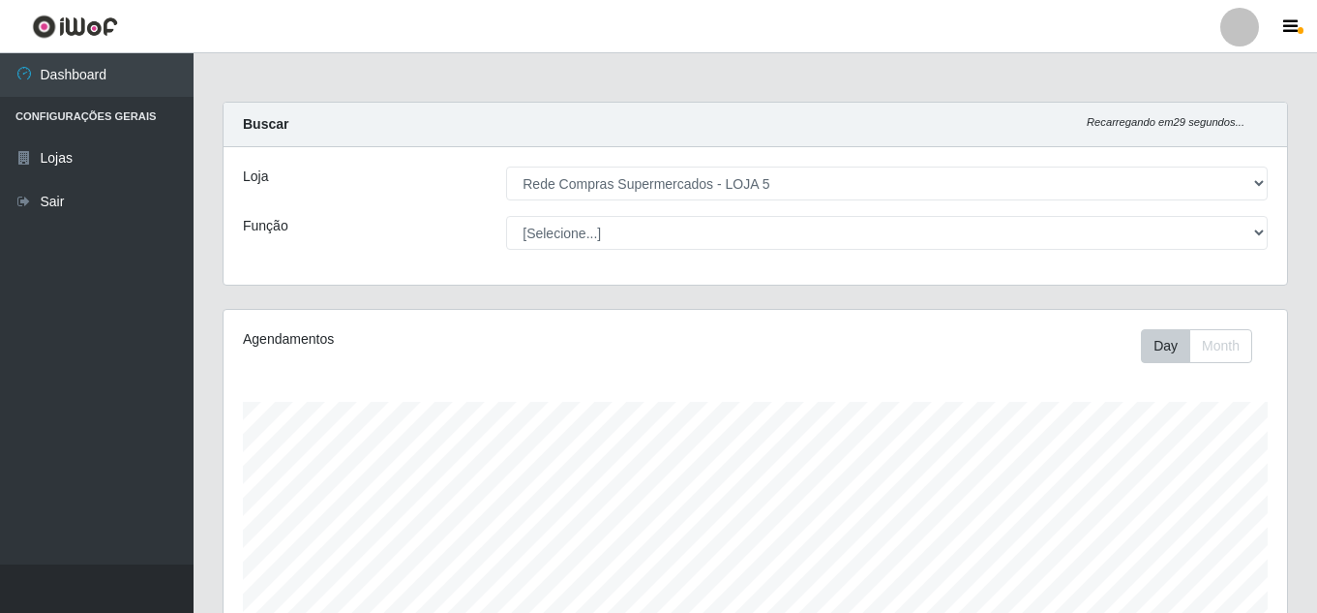
select select "397"
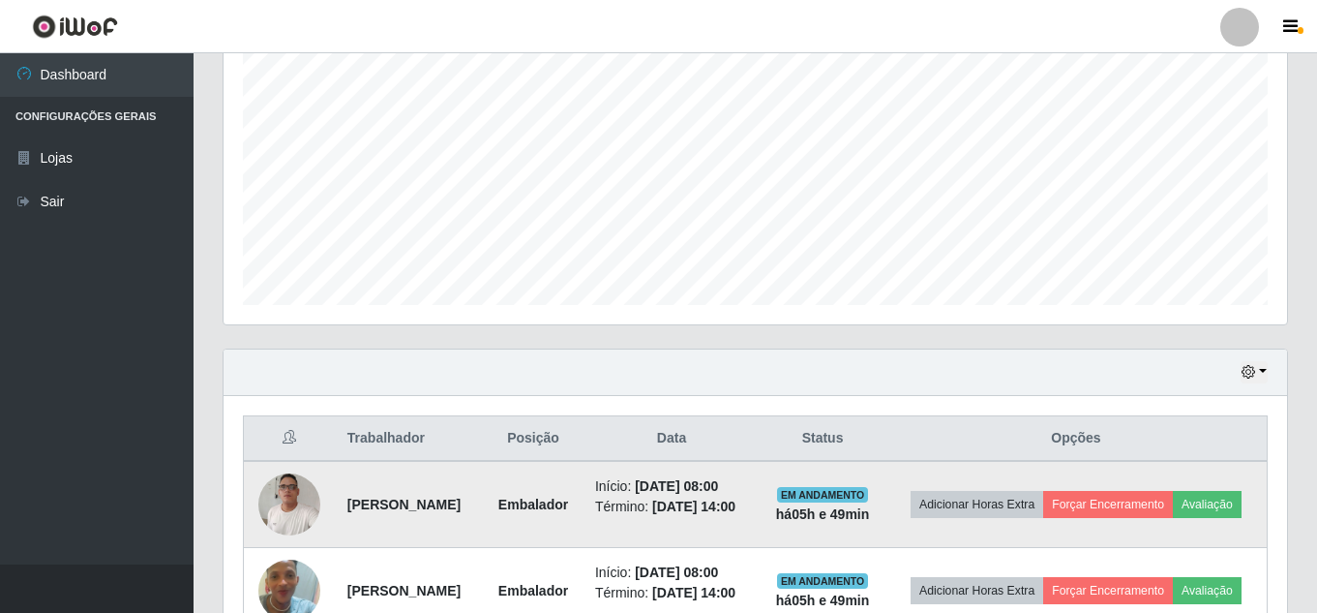
scroll to position [581, 0]
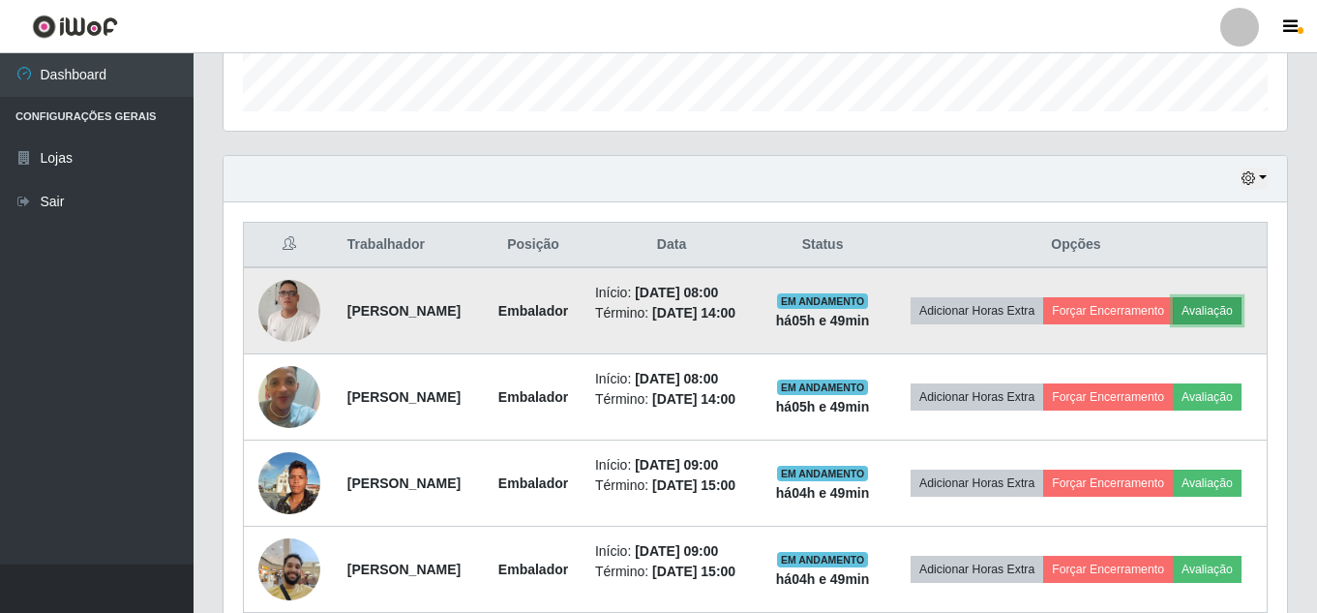
click at [1173, 324] on button "Avaliação" at bounding box center [1207, 310] width 69 height 27
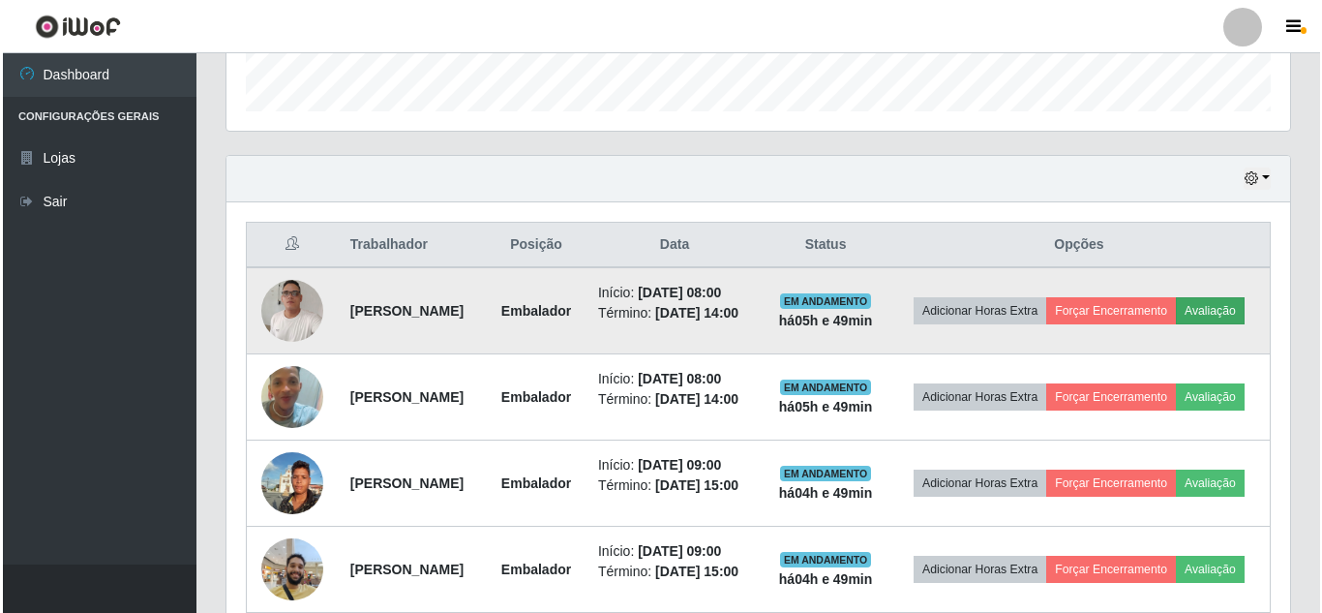
scroll to position [402, 1054]
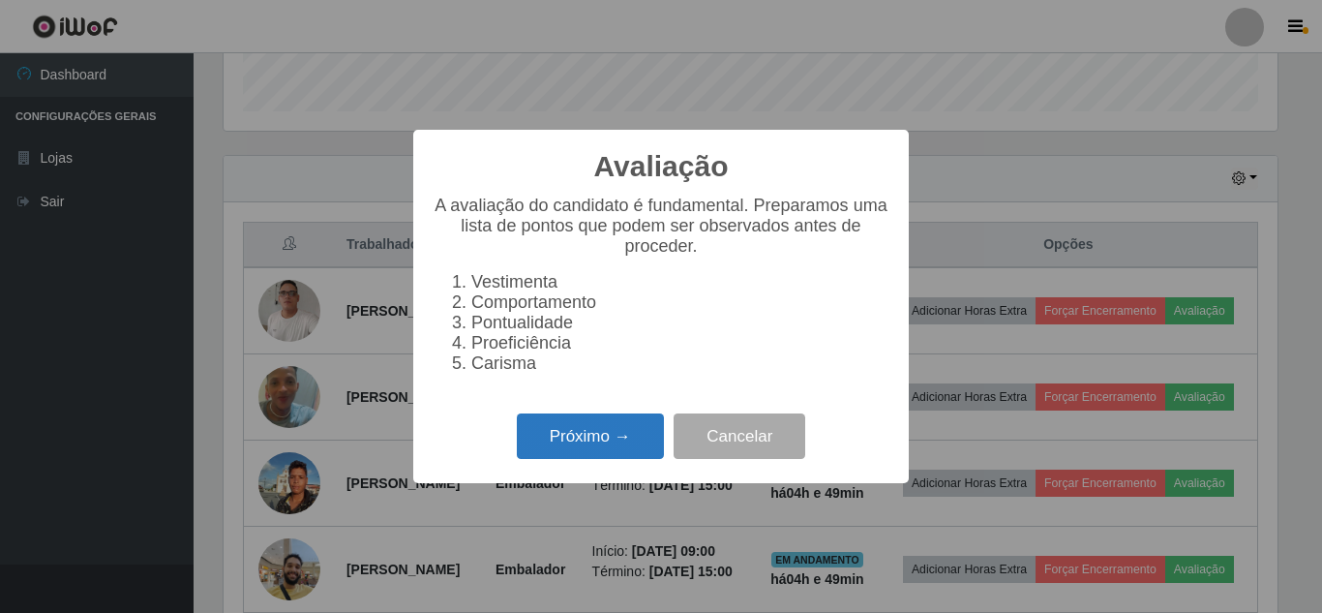
click at [584, 440] on button "Próximo →" at bounding box center [590, 435] width 147 height 45
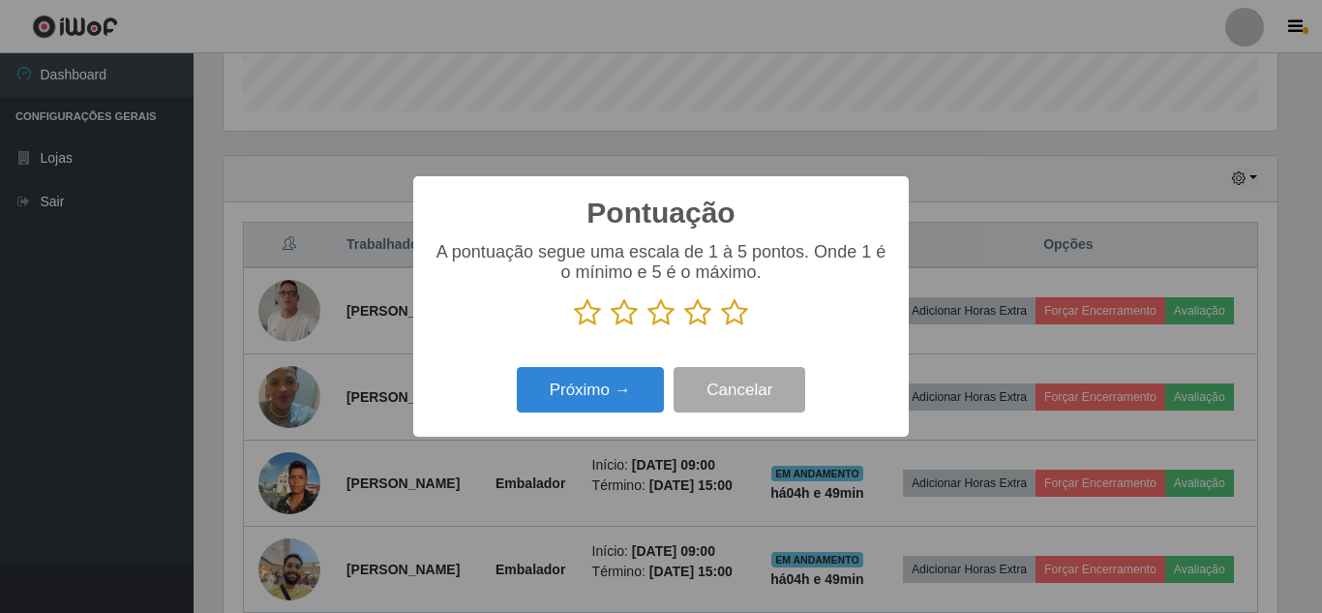
scroll to position [967349, 966696]
click at [728, 315] on icon at bounding box center [734, 312] width 27 height 29
click at [721, 327] on input "radio" at bounding box center [721, 327] width 0 height 0
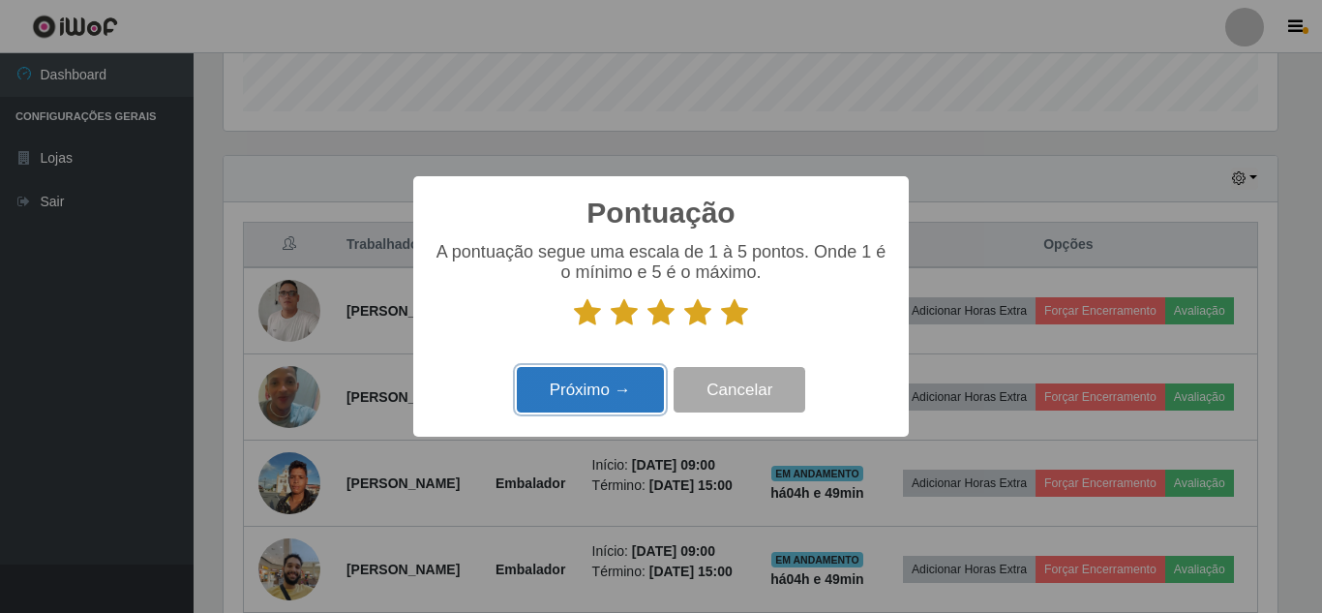
click at [636, 404] on button "Próximo →" at bounding box center [590, 389] width 147 height 45
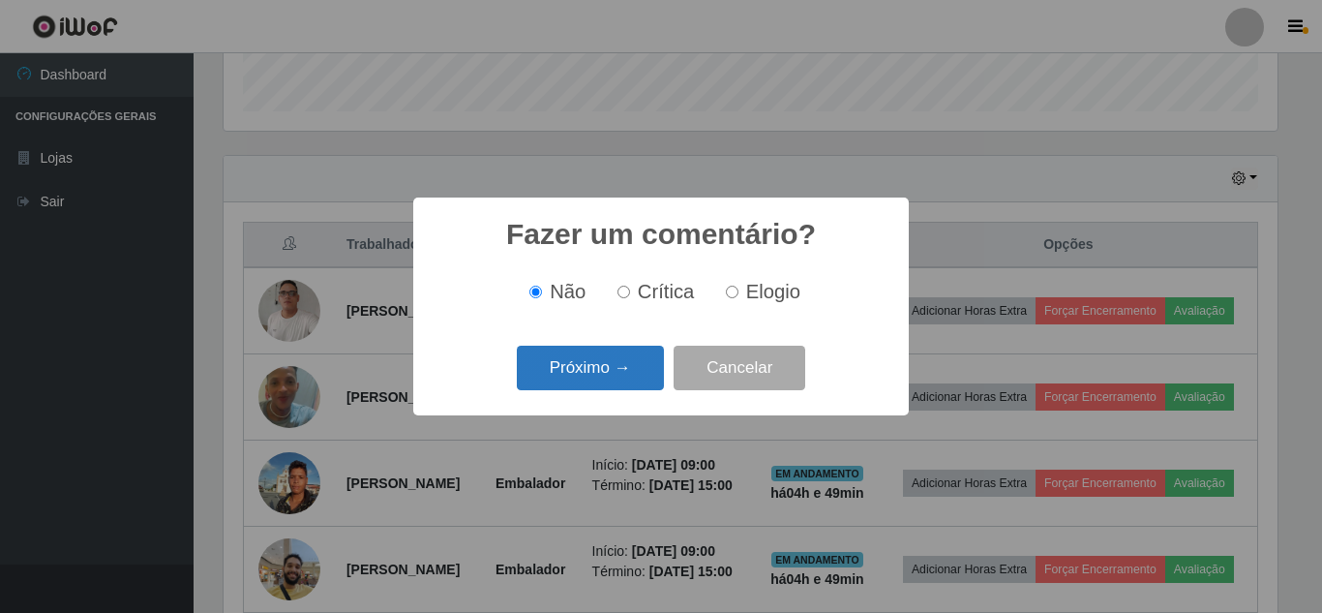
click at [621, 378] on button "Próximo →" at bounding box center [590, 367] width 147 height 45
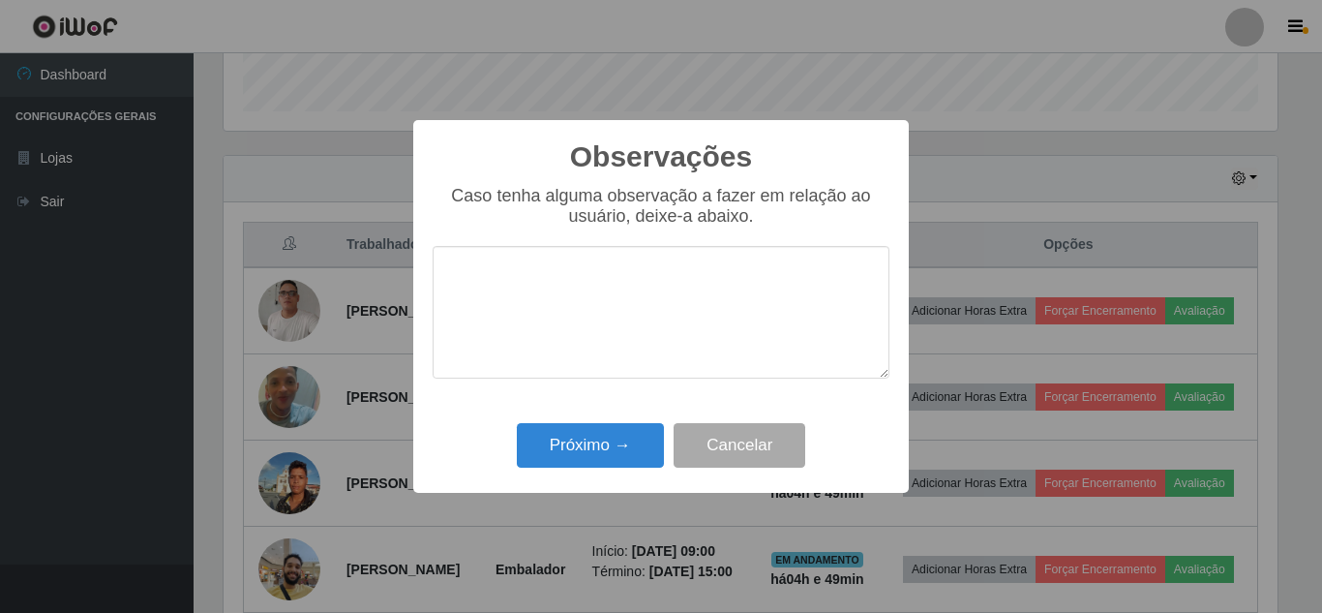
drag, startPoint x: 612, startPoint y: 390, endPoint x: 612, endPoint y: 424, distance: 33.9
click at [612, 391] on div "Caso tenha alguma observação a fazer em relação ao usuário, deixe-a abaixo." at bounding box center [661, 292] width 457 height 212
click at [611, 432] on button "Próximo →" at bounding box center [590, 445] width 147 height 45
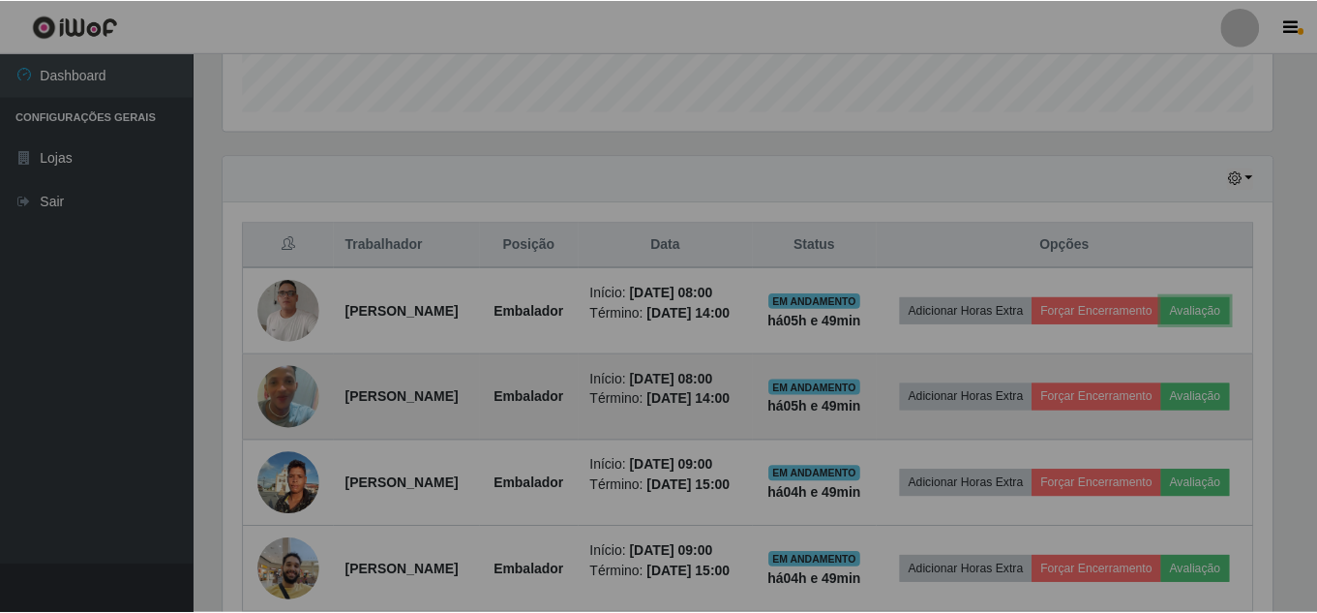
scroll to position [402, 1064]
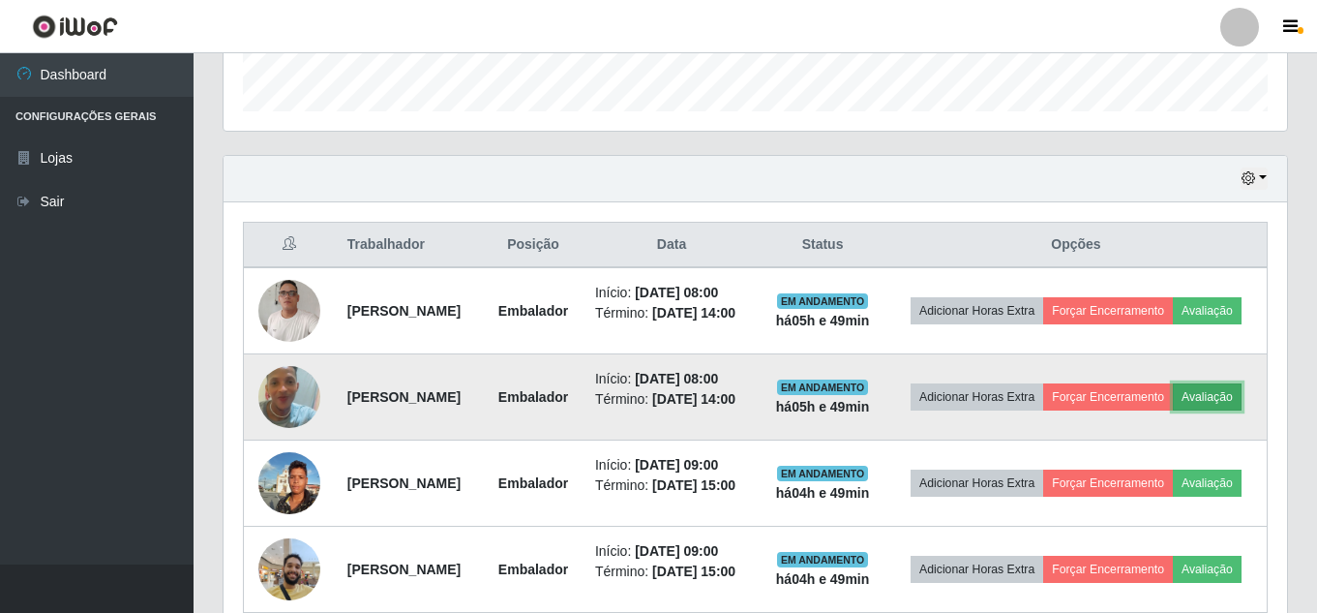
click at [1173, 410] on button "Avaliação" at bounding box center [1207, 396] width 69 height 27
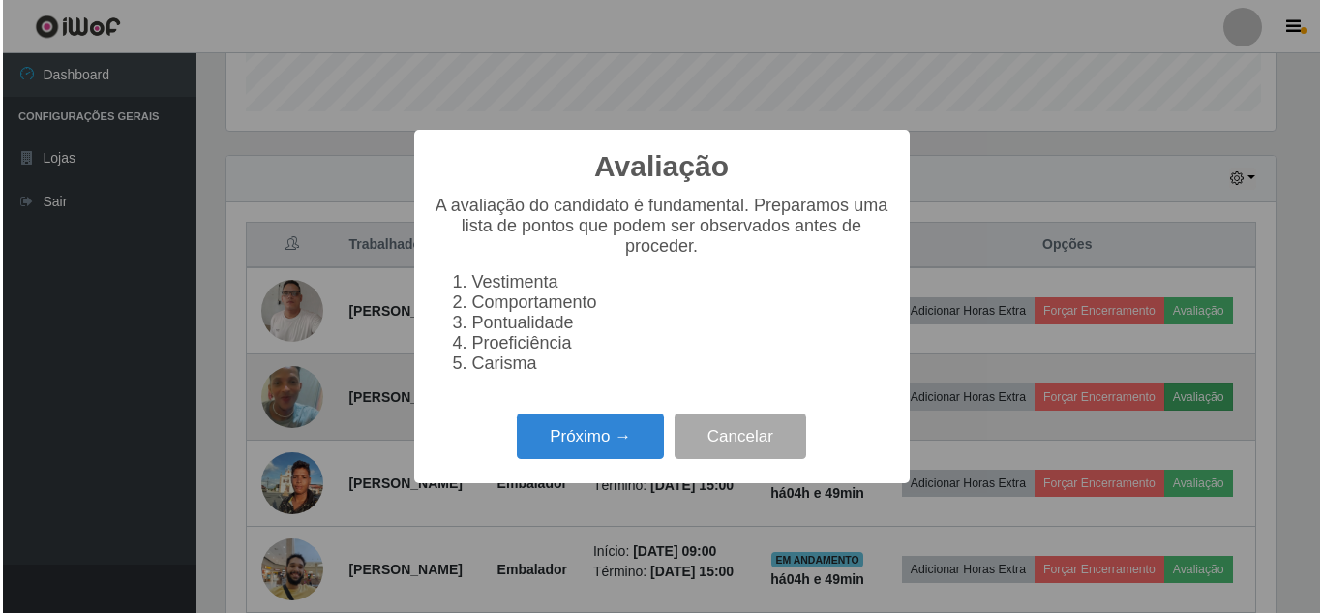
scroll to position [402, 1054]
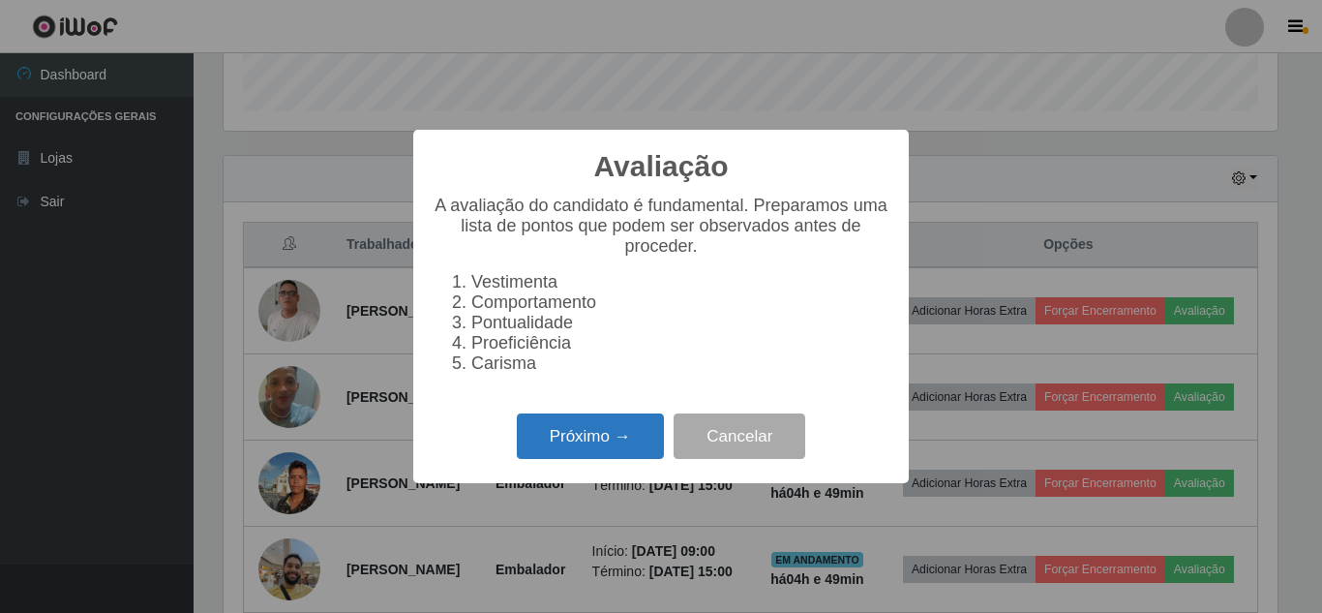
click at [542, 428] on button "Próximo →" at bounding box center [590, 435] width 147 height 45
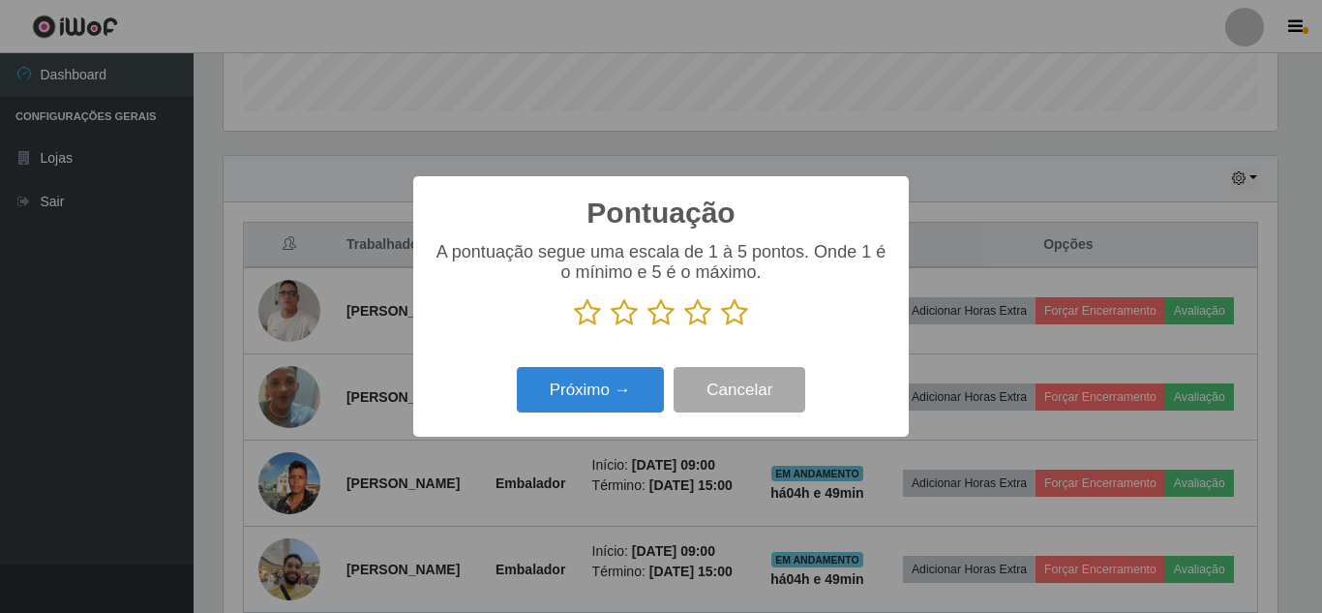
click at [740, 318] on icon at bounding box center [734, 312] width 27 height 29
click at [721, 327] on input "radio" at bounding box center [721, 327] width 0 height 0
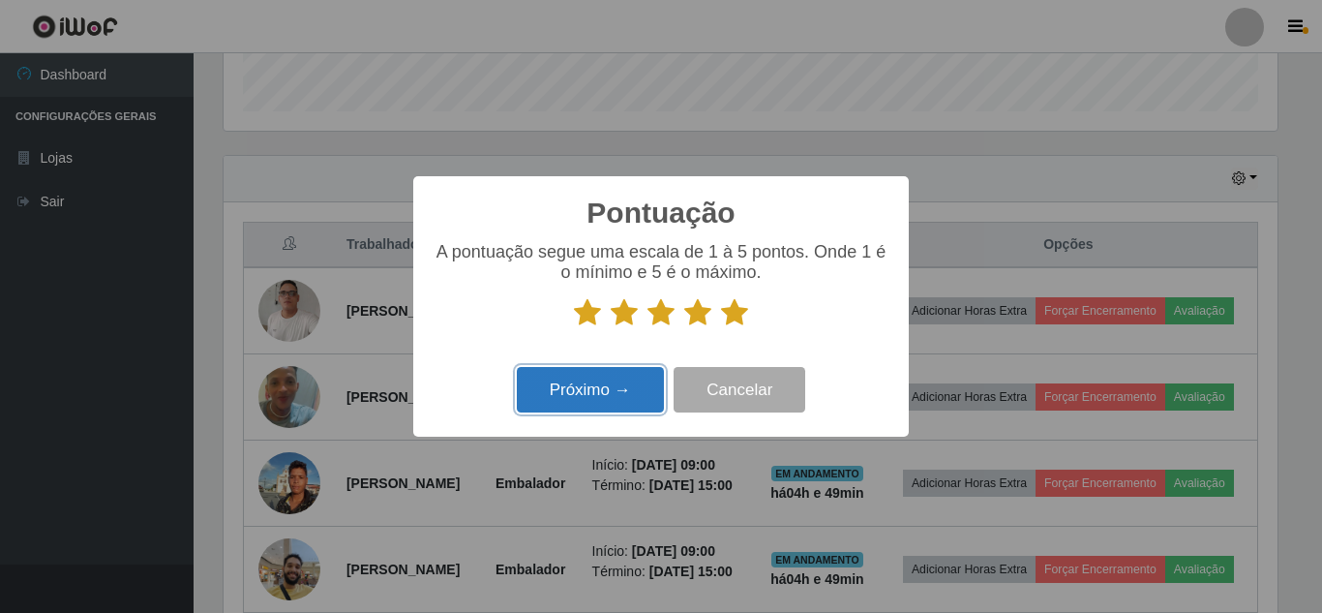
click at [628, 377] on button "Próximo →" at bounding box center [590, 389] width 147 height 45
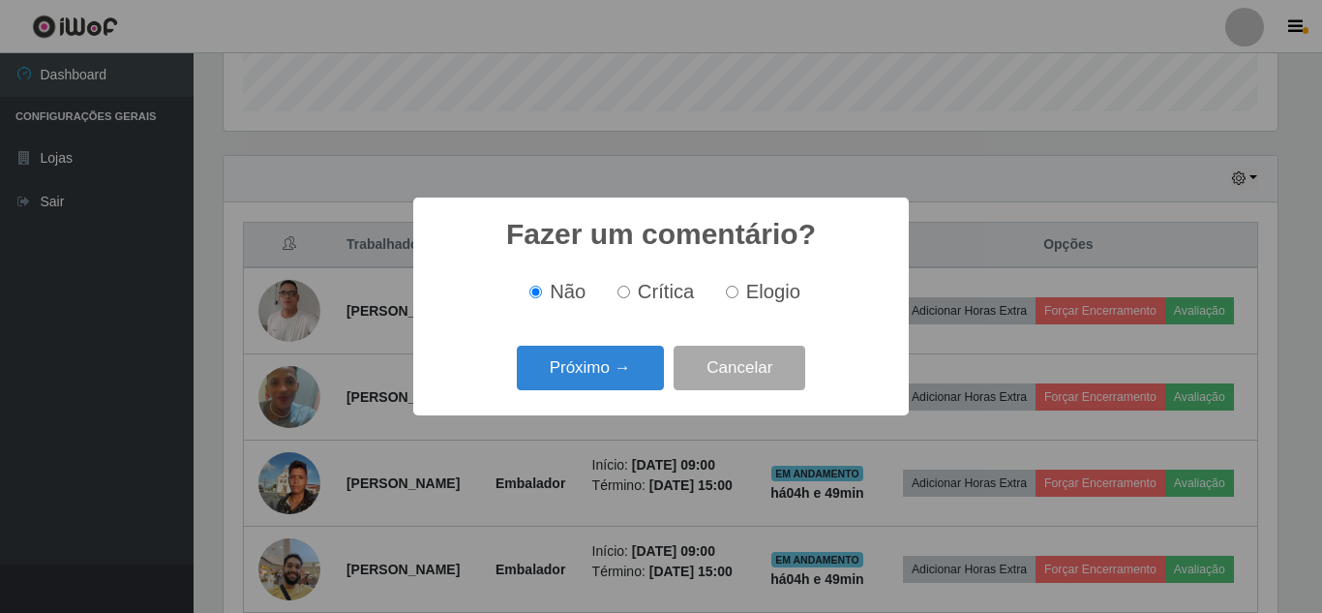
click at [594, 378] on button "Próximo →" at bounding box center [590, 367] width 147 height 45
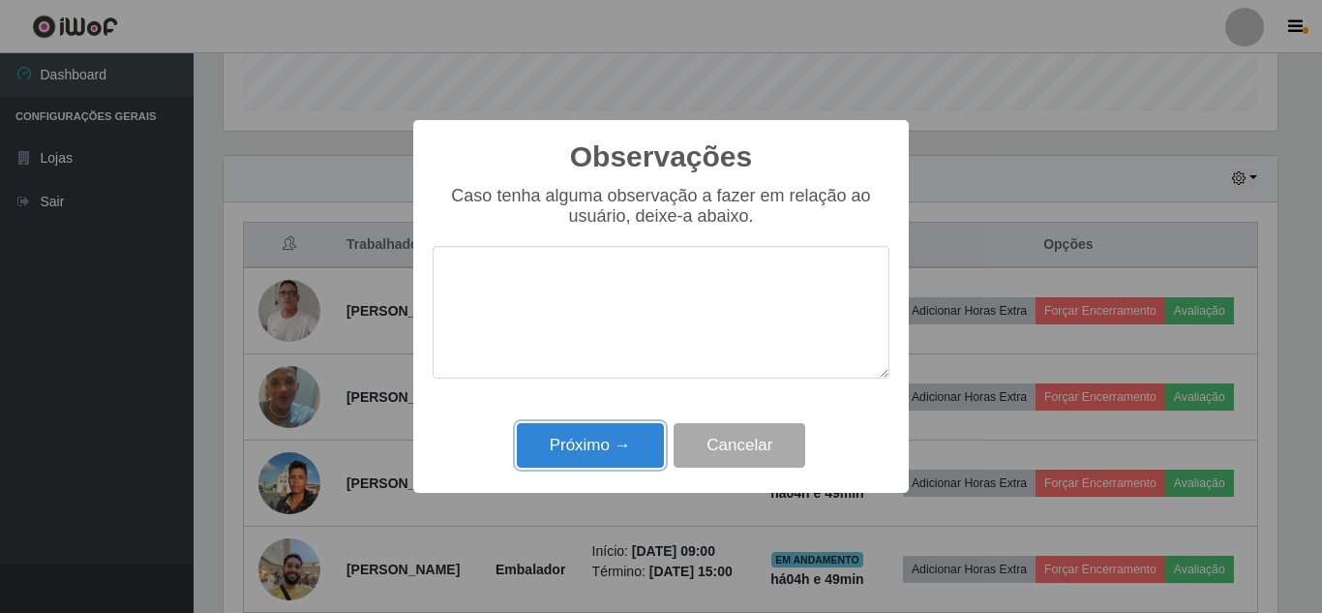
drag, startPoint x: 609, startPoint y: 444, endPoint x: 839, endPoint y: 443, distance: 230.3
click at [613, 436] on button "Próximo →" at bounding box center [590, 445] width 147 height 45
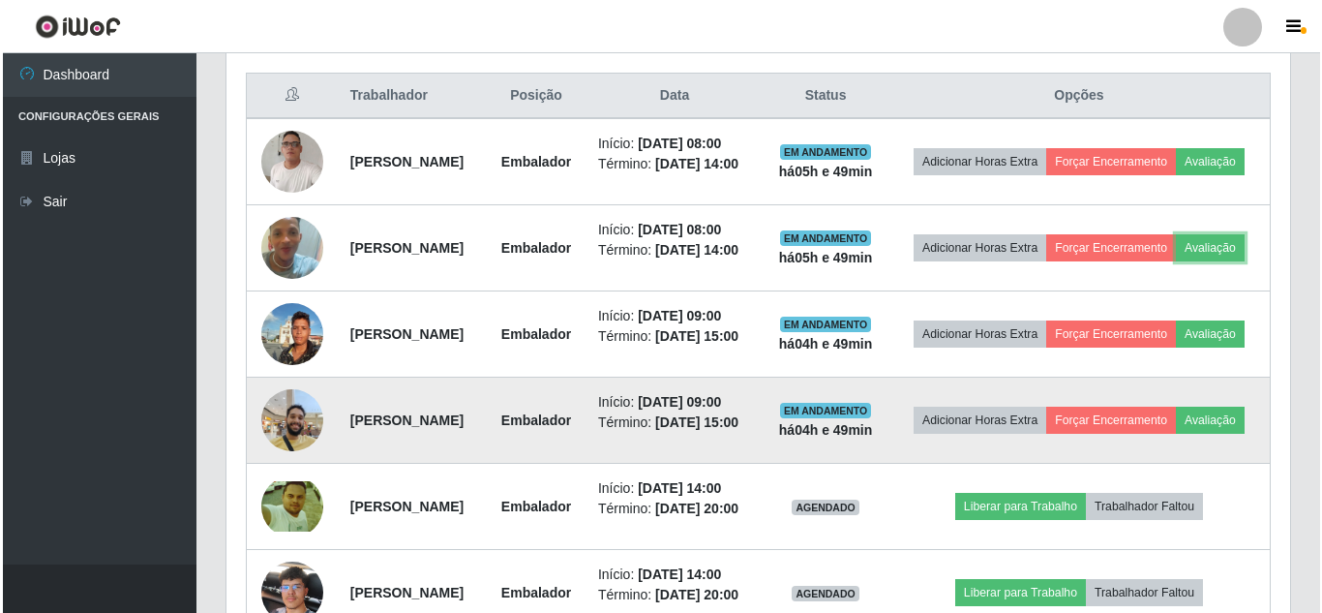
scroll to position [871, 0]
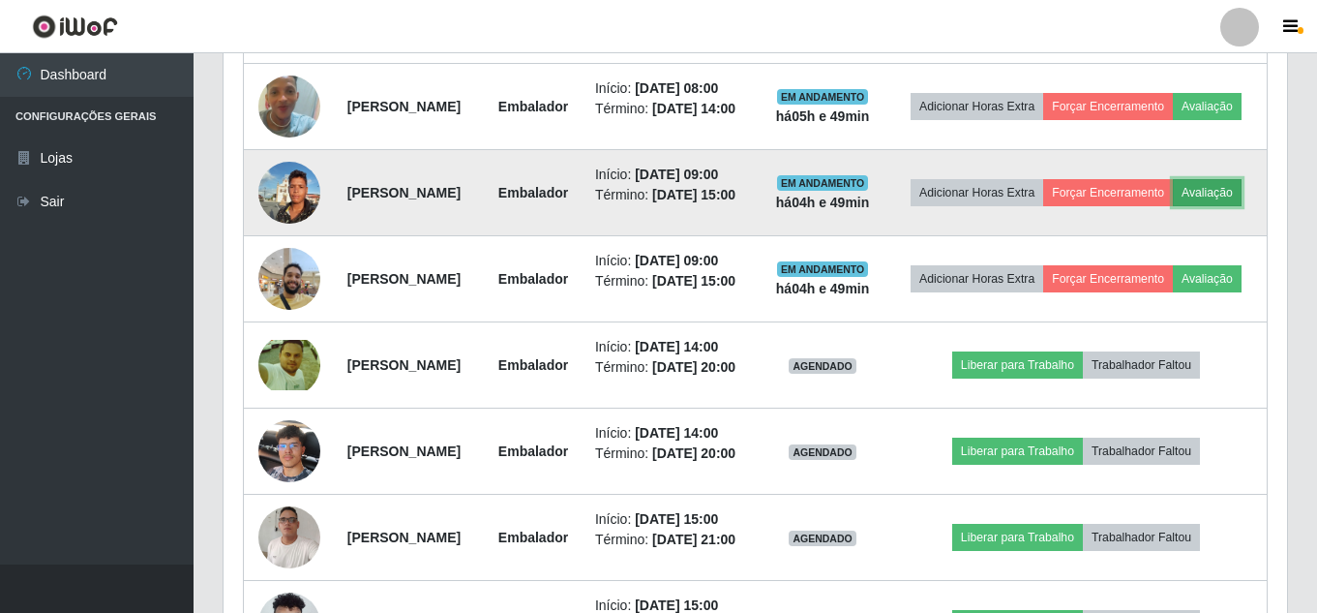
click at [1173, 206] on button "Avaliação" at bounding box center [1207, 192] width 69 height 27
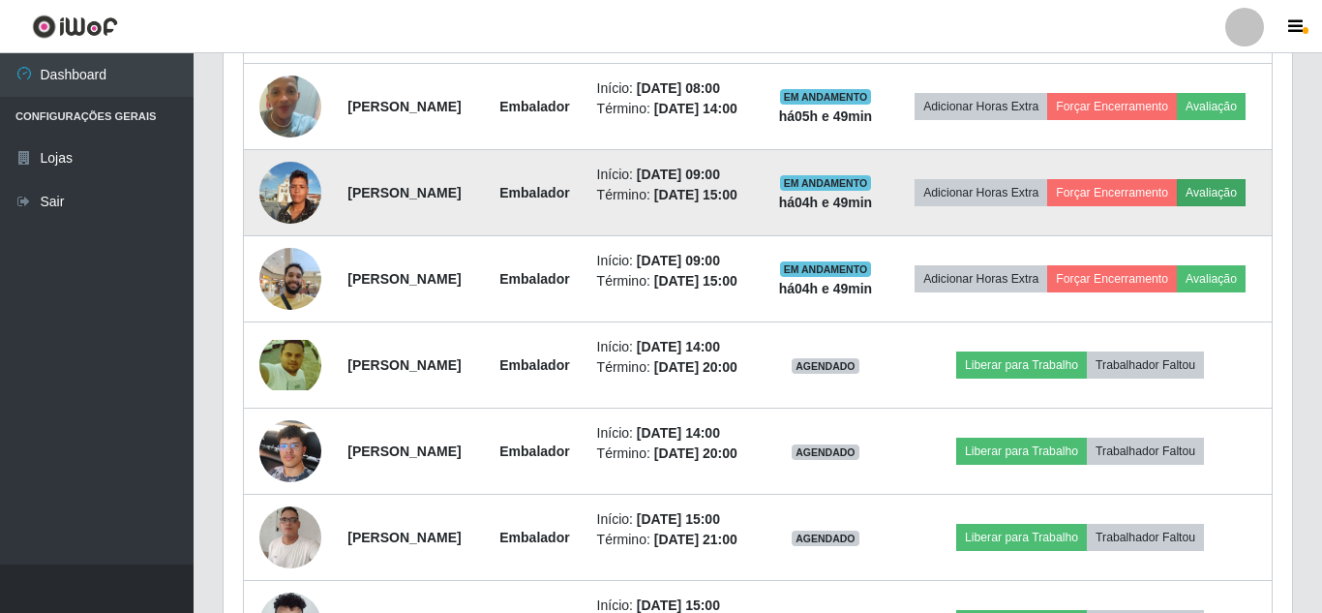
scroll to position [402, 1054]
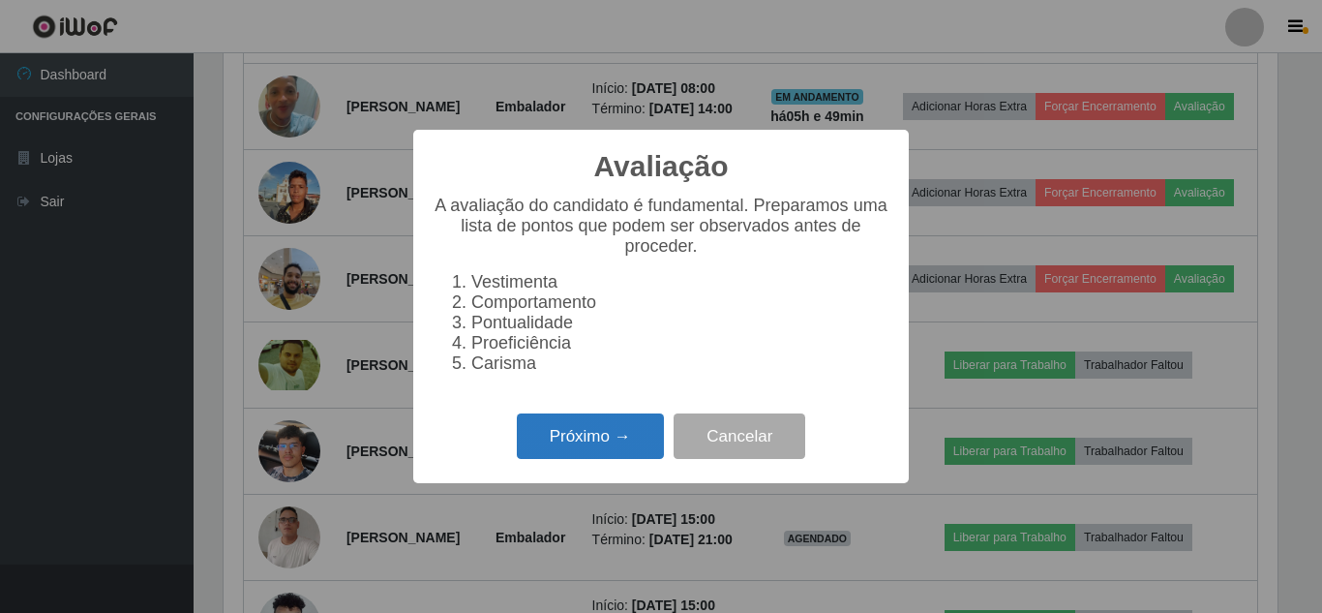
drag, startPoint x: 638, startPoint y: 449, endPoint x: 638, endPoint y: 436, distance: 12.6
click at [638, 436] on button "Próximo →" at bounding box center [590, 435] width 147 height 45
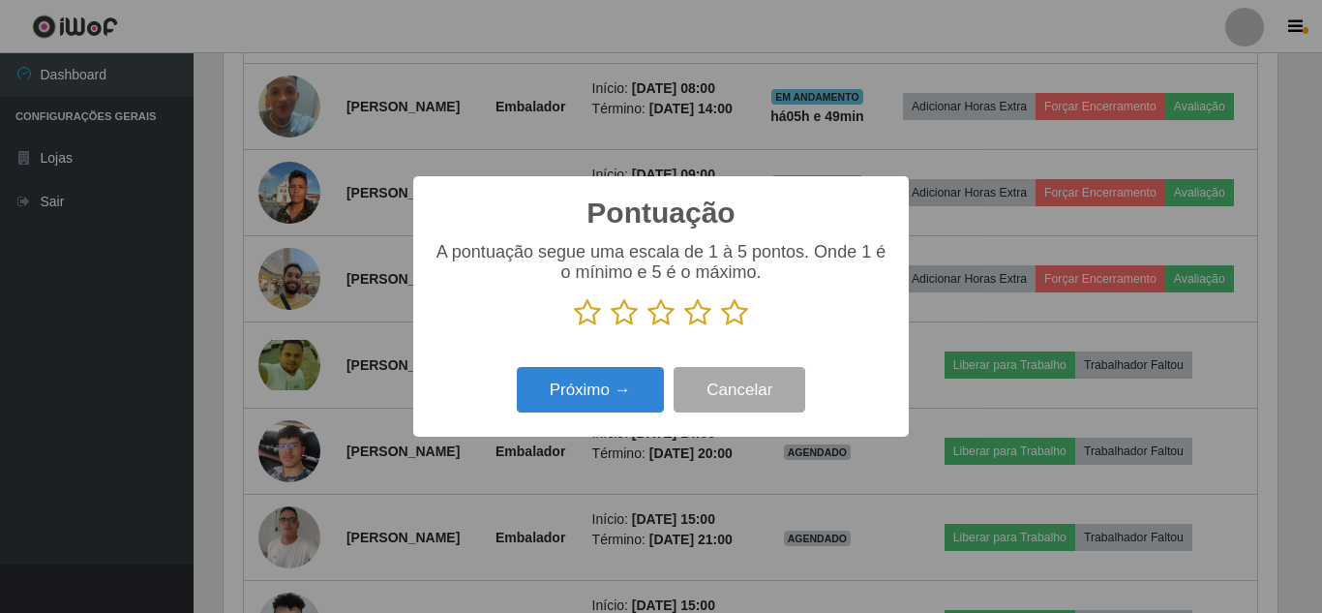
click at [748, 315] on p at bounding box center [661, 312] width 457 height 29
drag, startPoint x: 731, startPoint y: 308, endPoint x: 679, endPoint y: 337, distance: 58.9
click at [730, 313] on icon at bounding box center [734, 312] width 27 height 29
click at [721, 327] on input "radio" at bounding box center [721, 327] width 0 height 0
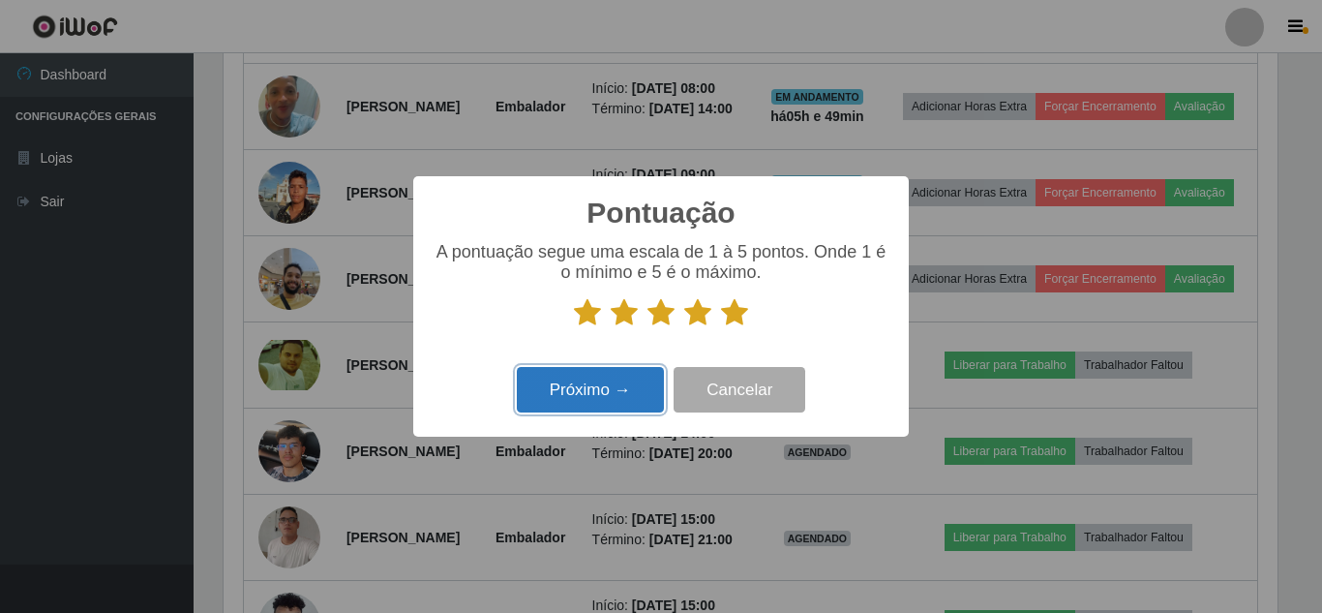
click at [620, 375] on button "Próximo →" at bounding box center [590, 389] width 147 height 45
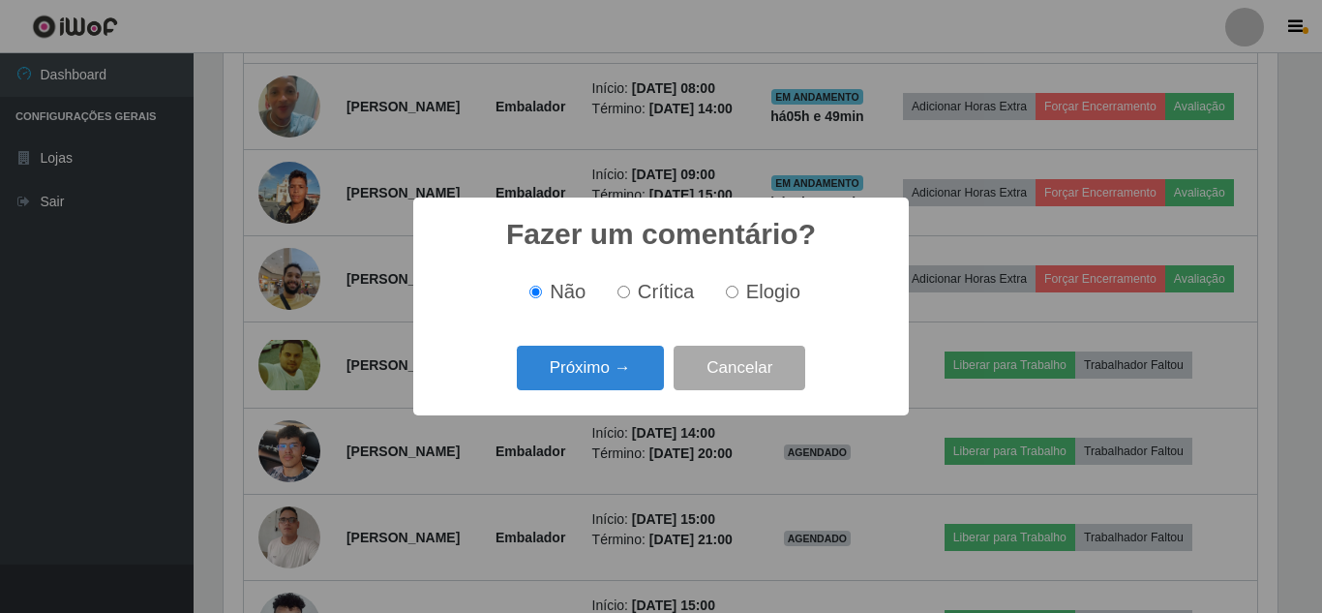
click at [620, 375] on button "Próximo →" at bounding box center [590, 367] width 147 height 45
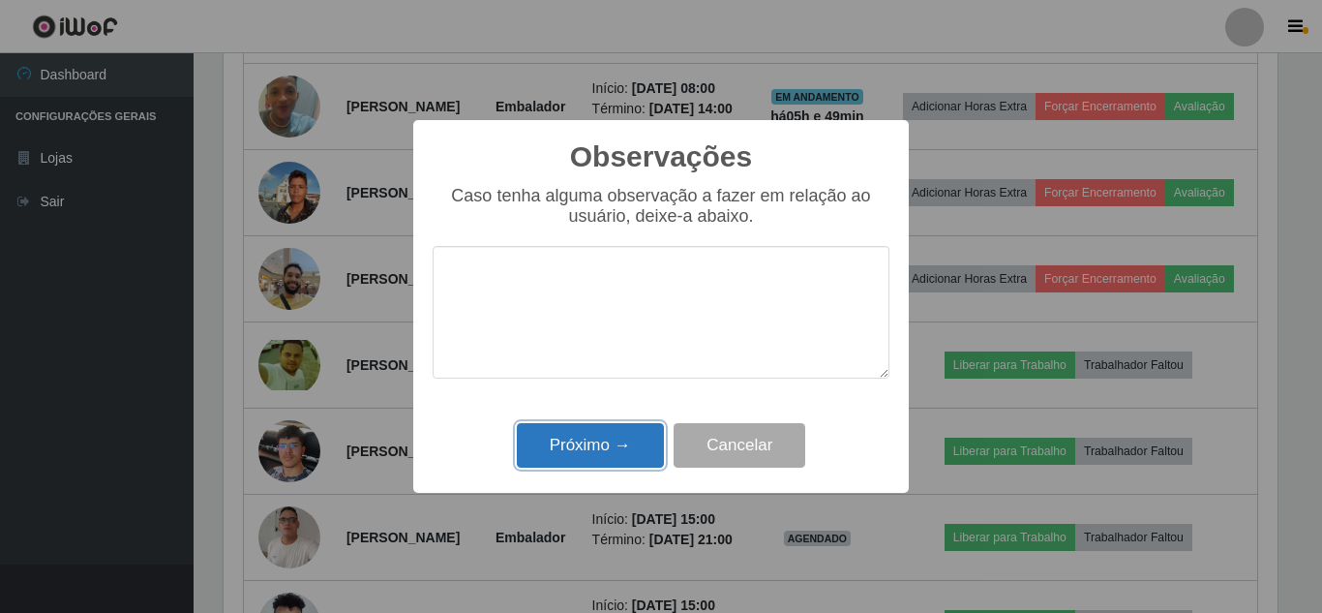
click at [604, 451] on button "Próximo →" at bounding box center [590, 445] width 147 height 45
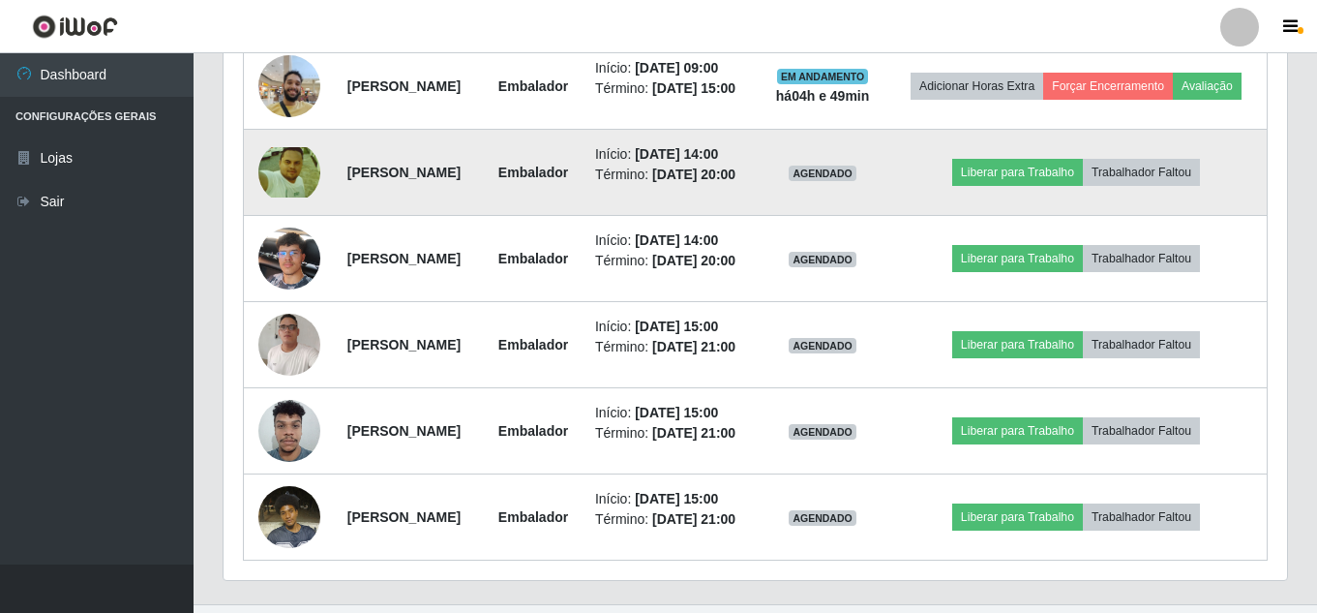
scroll to position [1065, 0]
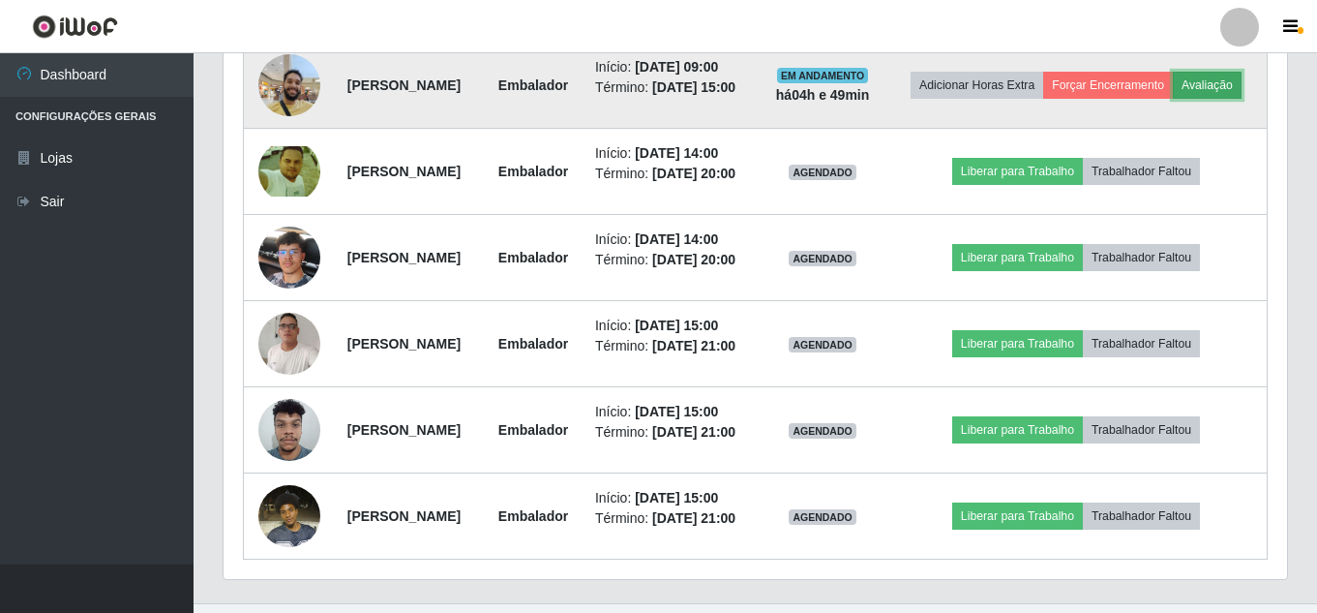
click at [1173, 99] on button "Avaliação" at bounding box center [1207, 85] width 69 height 27
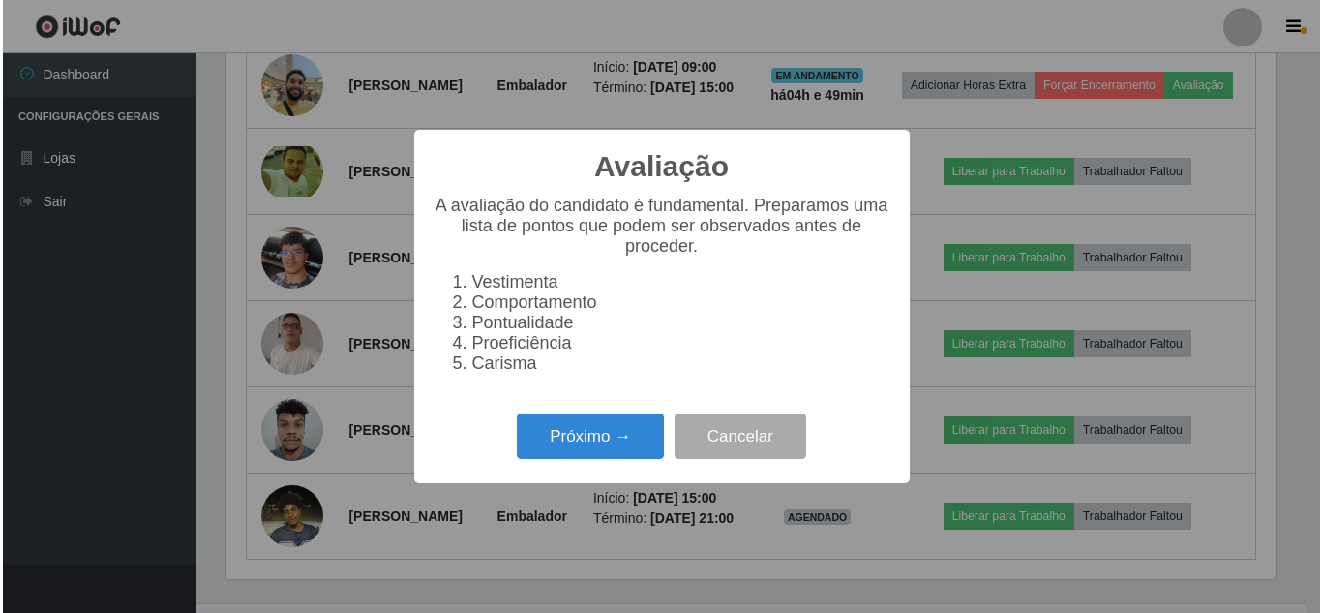
scroll to position [402, 1054]
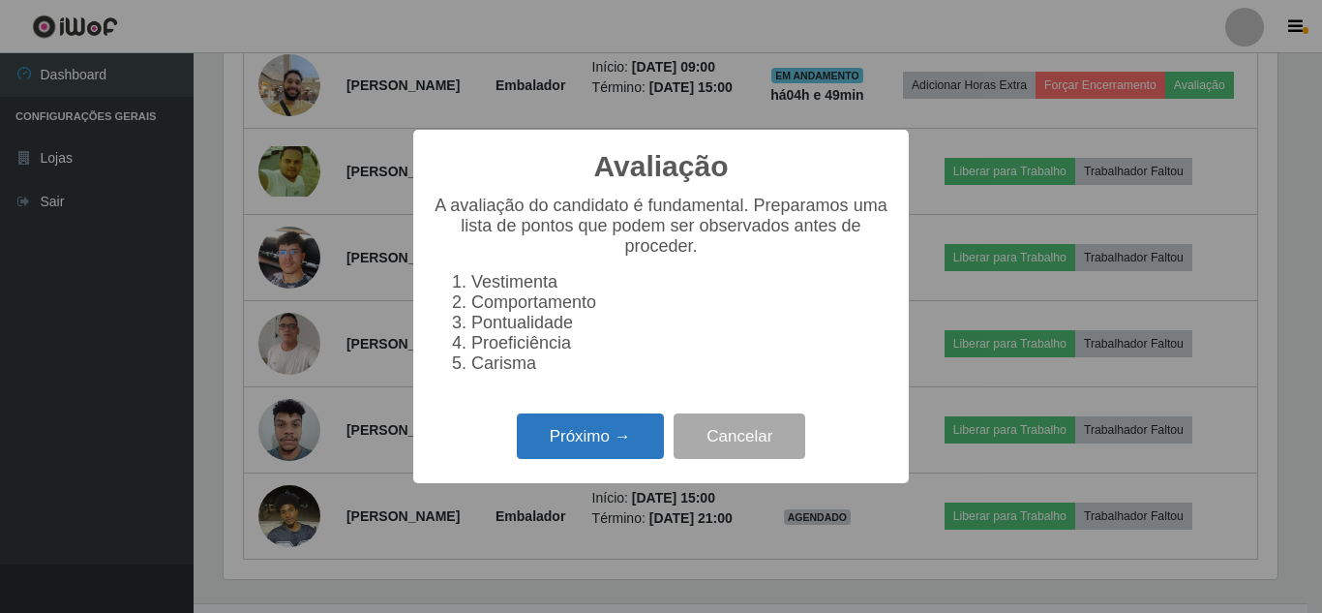
click at [571, 425] on button "Próximo →" at bounding box center [590, 435] width 147 height 45
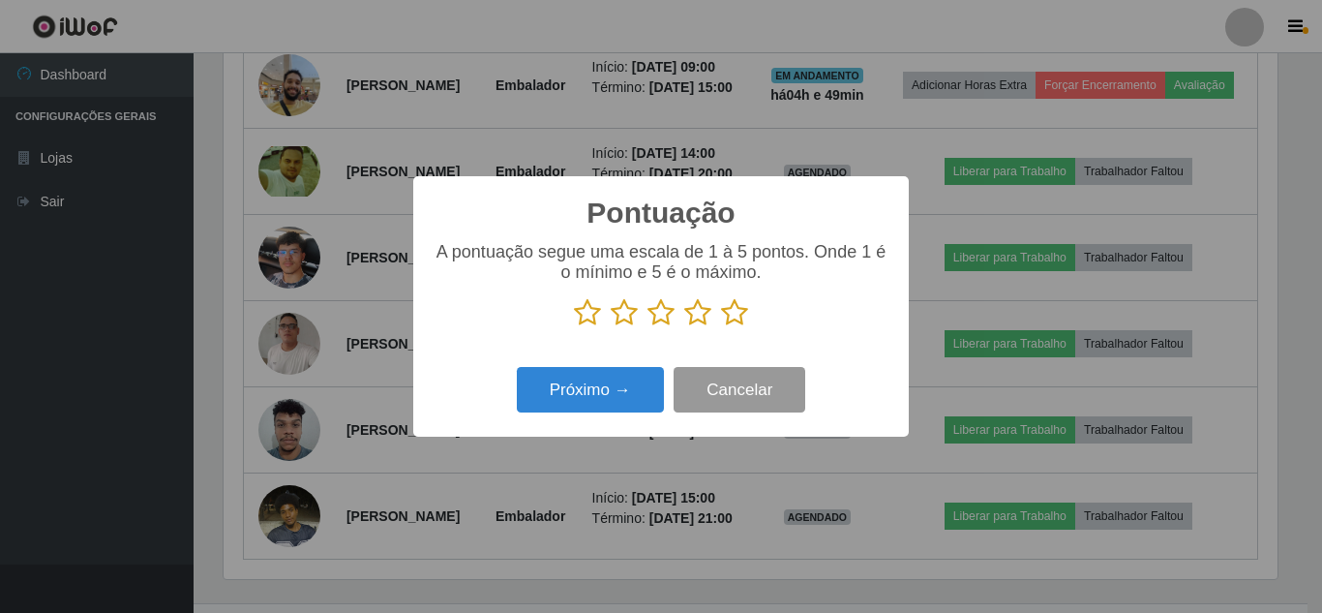
scroll to position [967349, 966696]
click at [744, 312] on icon at bounding box center [734, 312] width 27 height 29
click at [721, 327] on input "radio" at bounding box center [721, 327] width 0 height 0
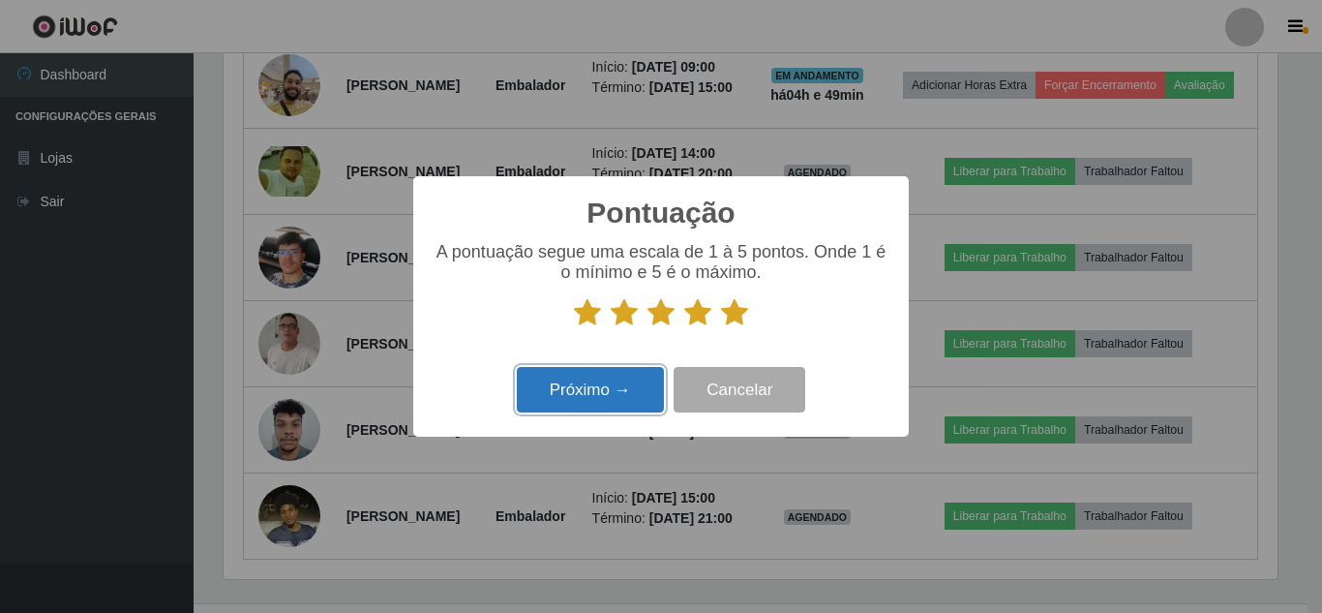
click at [615, 374] on button "Próximo →" at bounding box center [590, 389] width 147 height 45
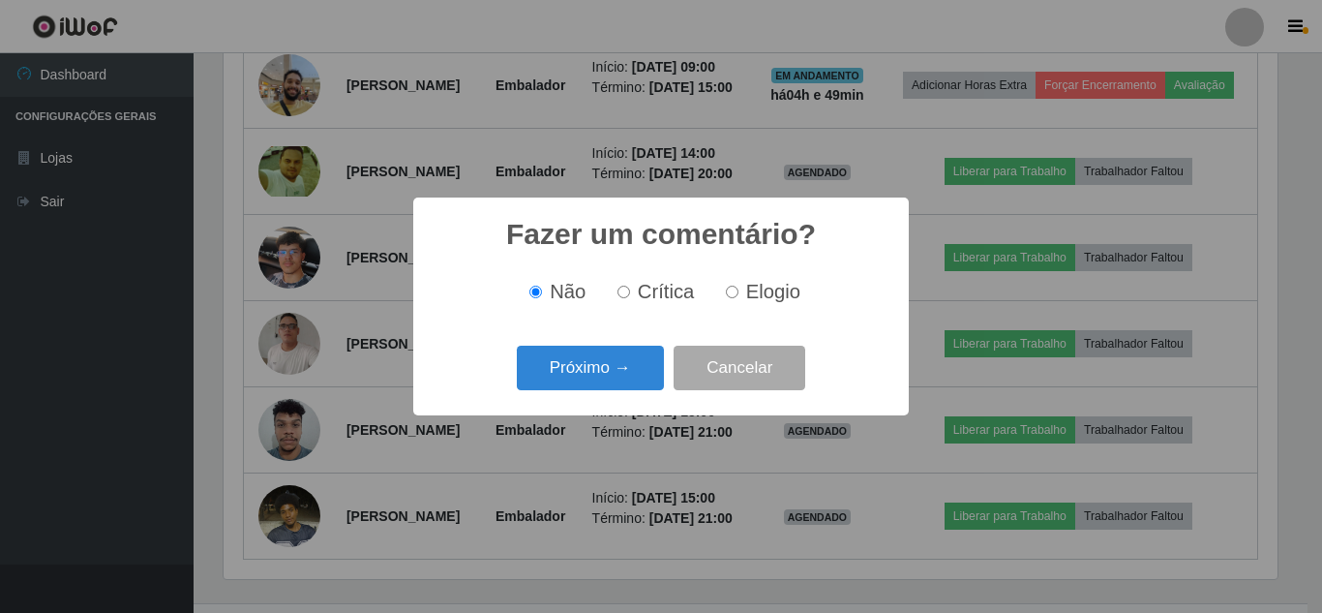
click at [615, 374] on button "Próximo →" at bounding box center [590, 367] width 147 height 45
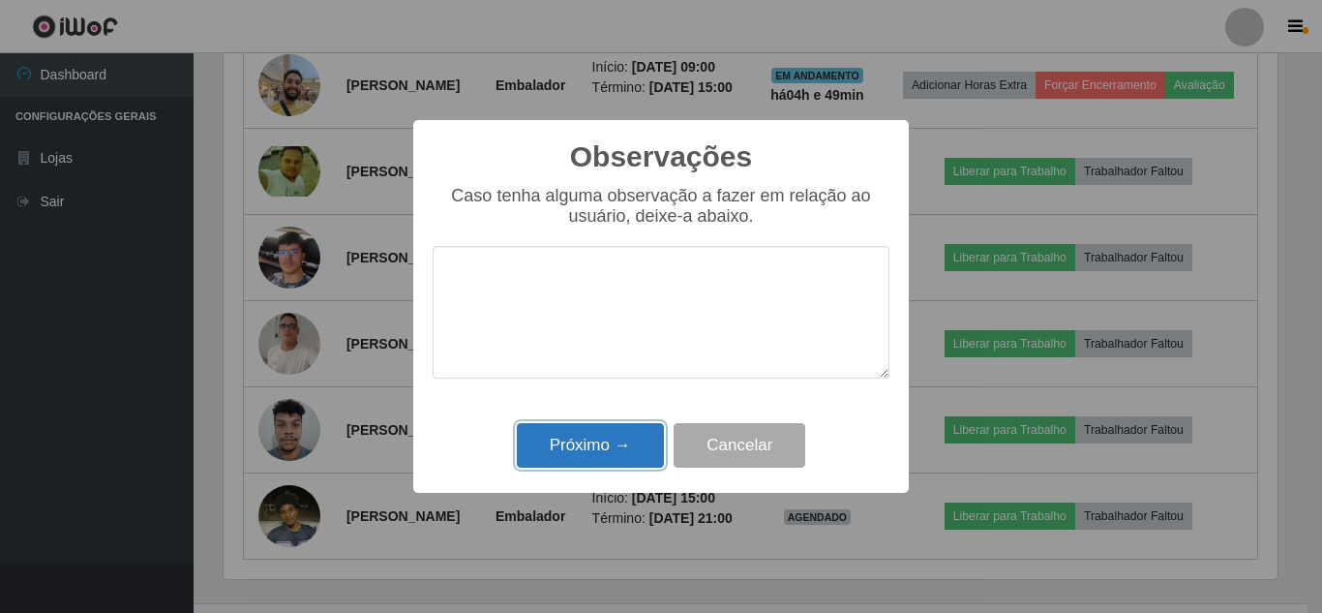
click at [615, 459] on button "Próximo →" at bounding box center [590, 445] width 147 height 45
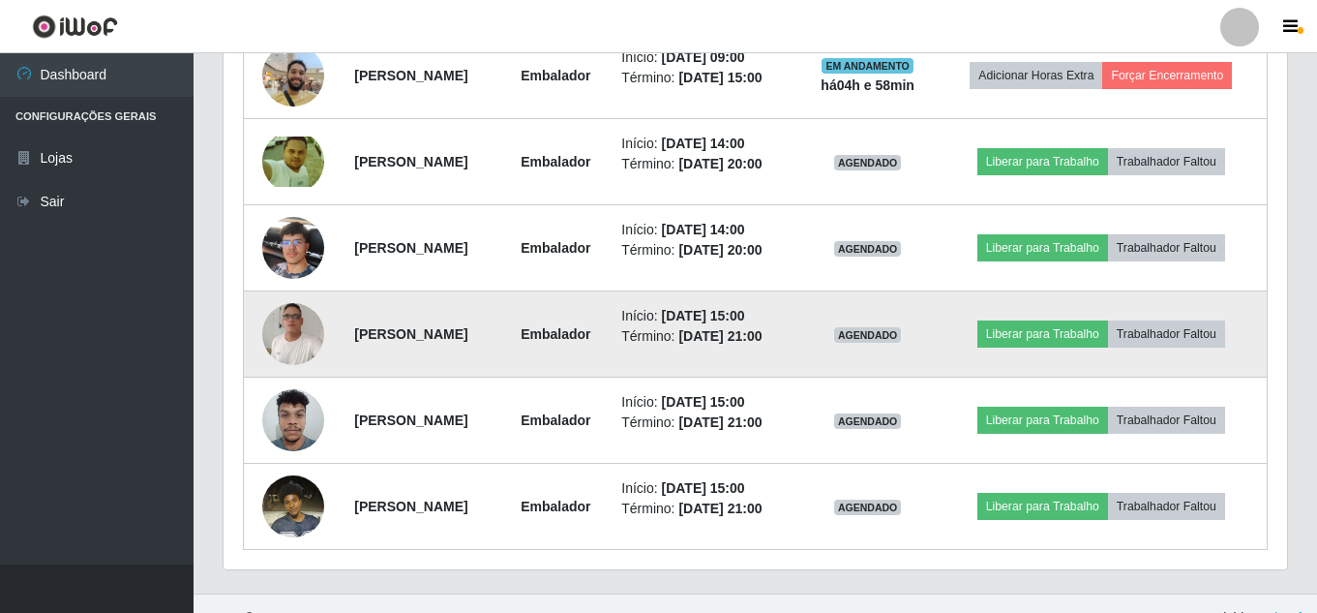
scroll to position [1040, 0]
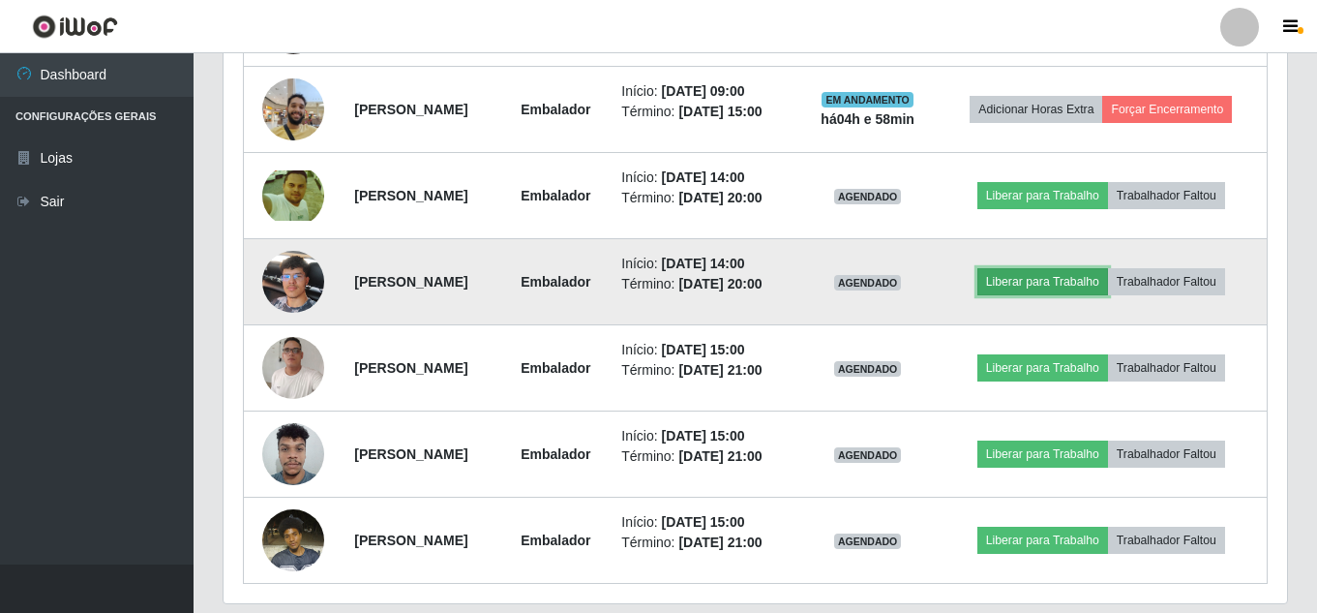
click at [1047, 295] on button "Liberar para Trabalho" at bounding box center [1042, 281] width 131 height 27
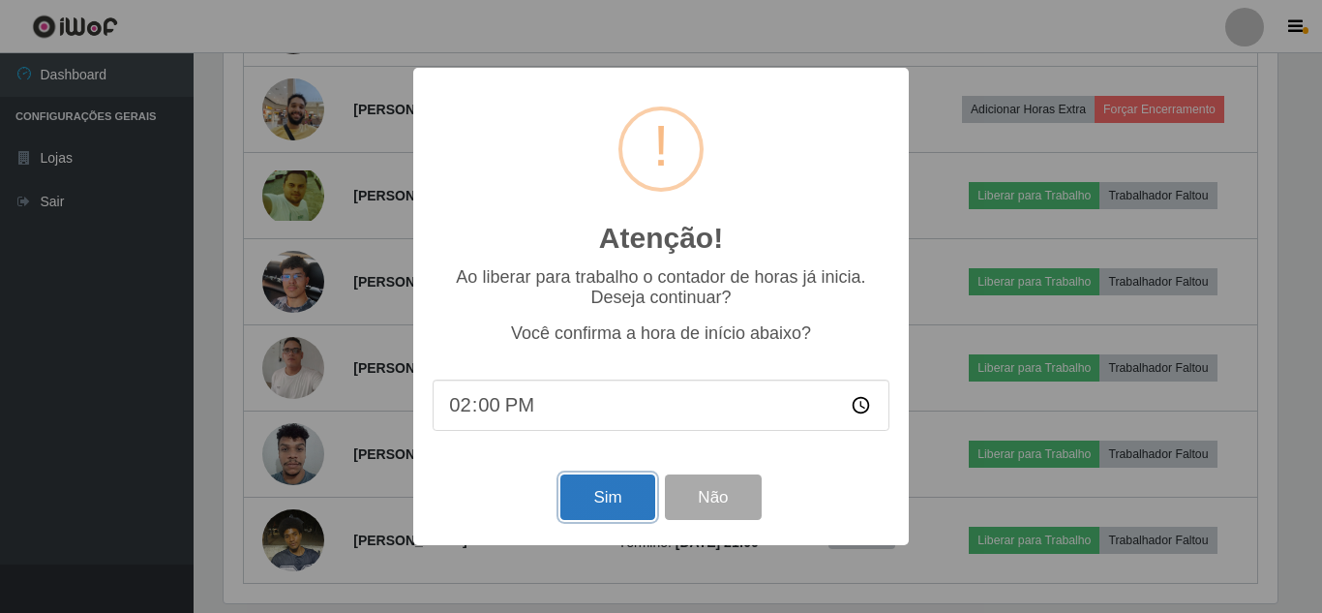
click at [627, 502] on button "Sim" at bounding box center [607, 496] width 94 height 45
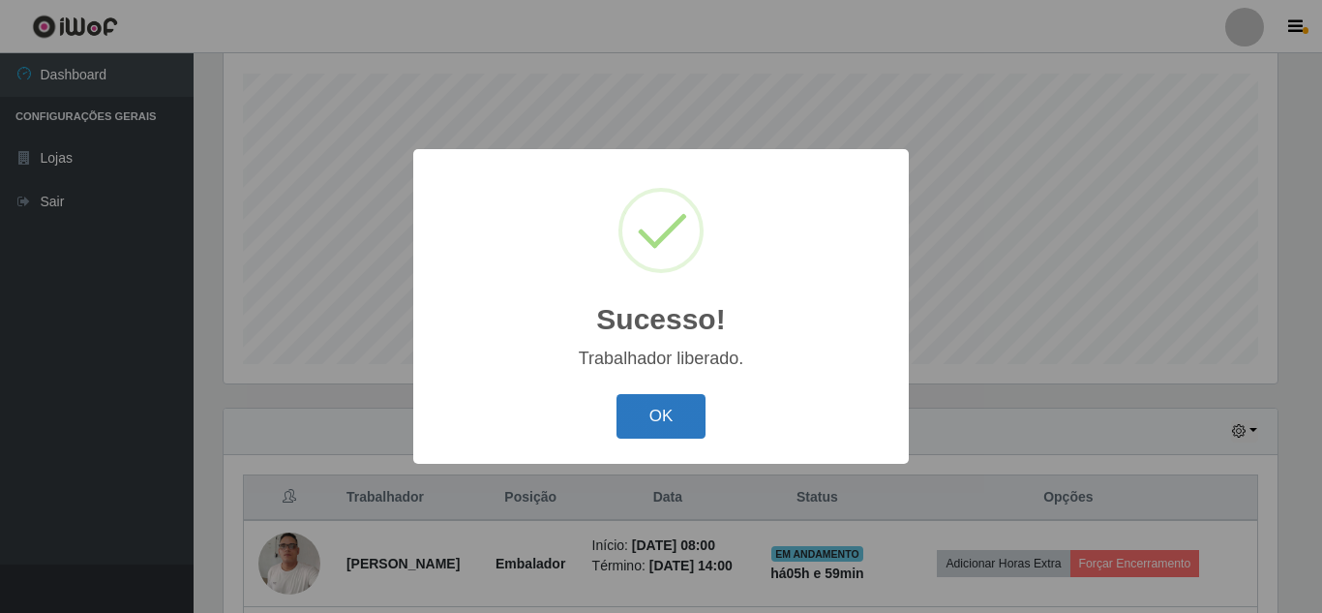
click at [680, 414] on button "OK" at bounding box center [661, 416] width 90 height 45
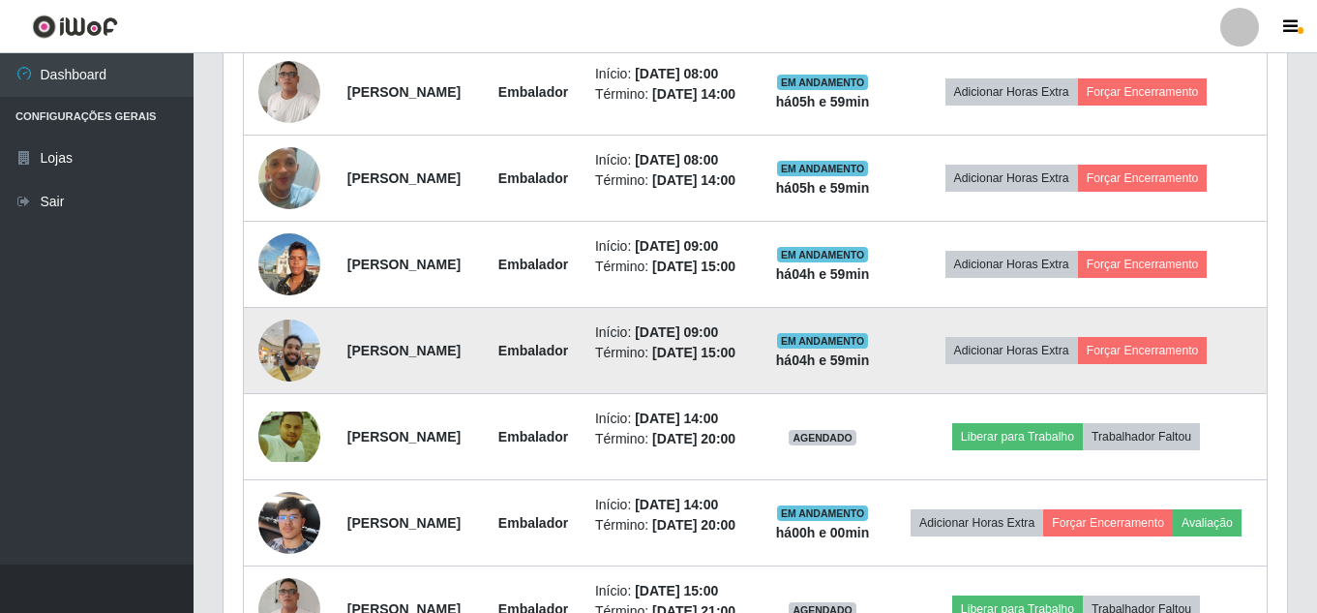
scroll to position [715, 0]
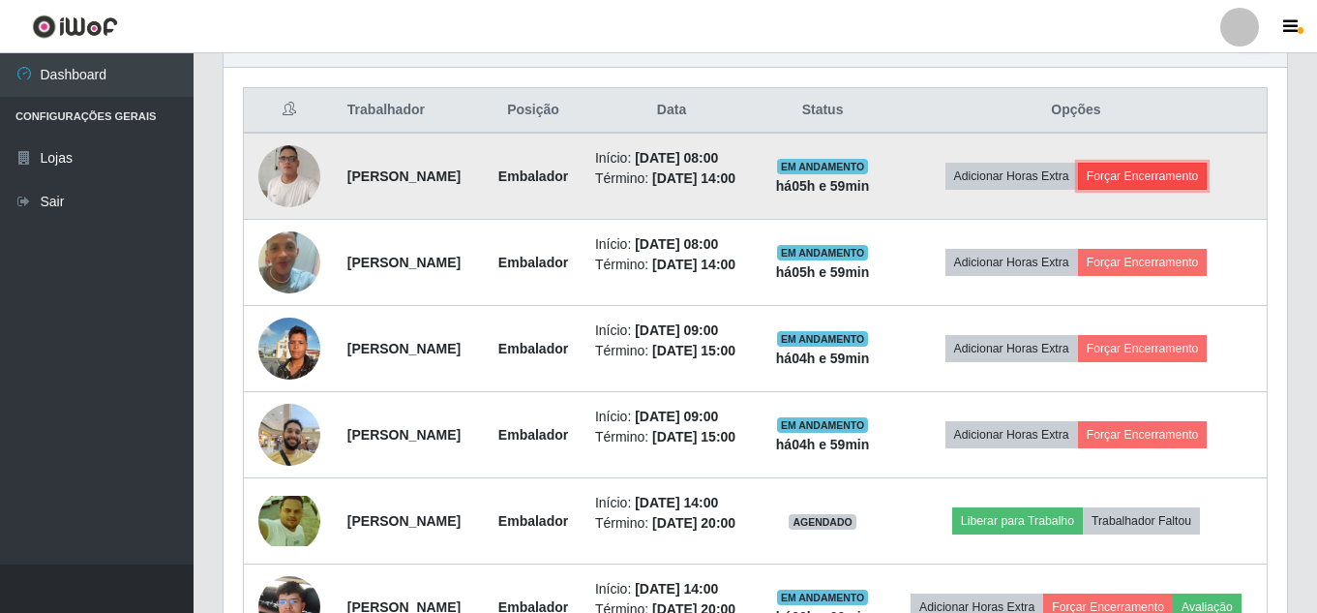
click at [1175, 190] on button "Forçar Encerramento" at bounding box center [1143, 176] width 130 height 27
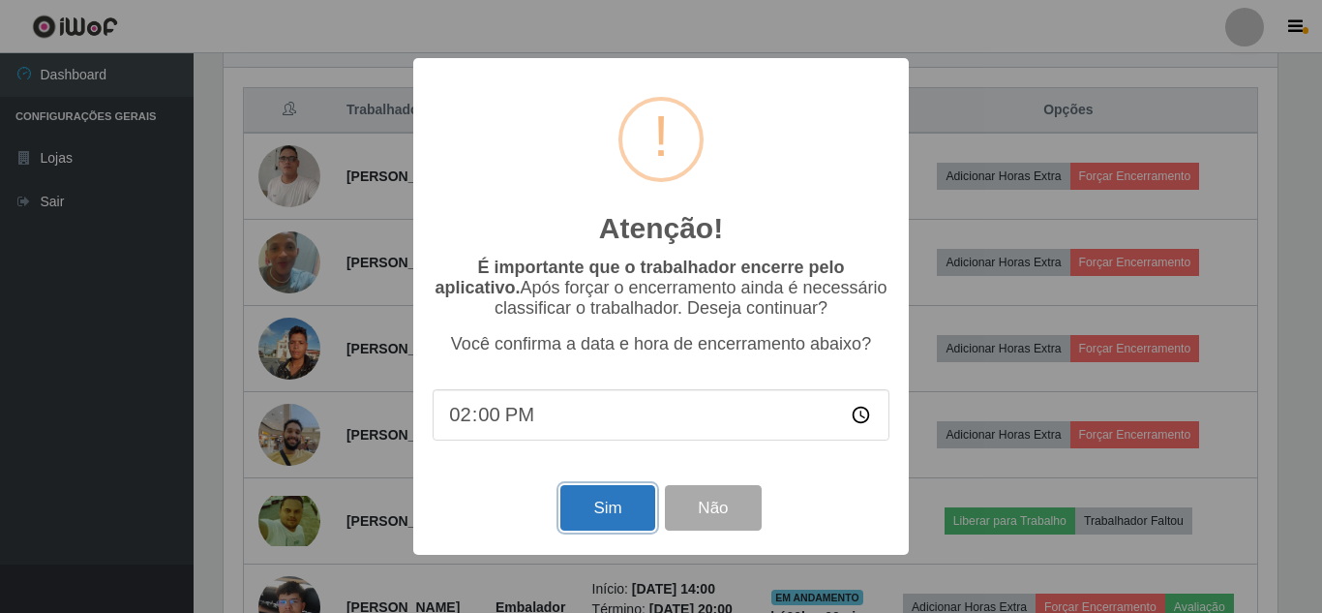
click at [624, 504] on button "Sim" at bounding box center [607, 507] width 94 height 45
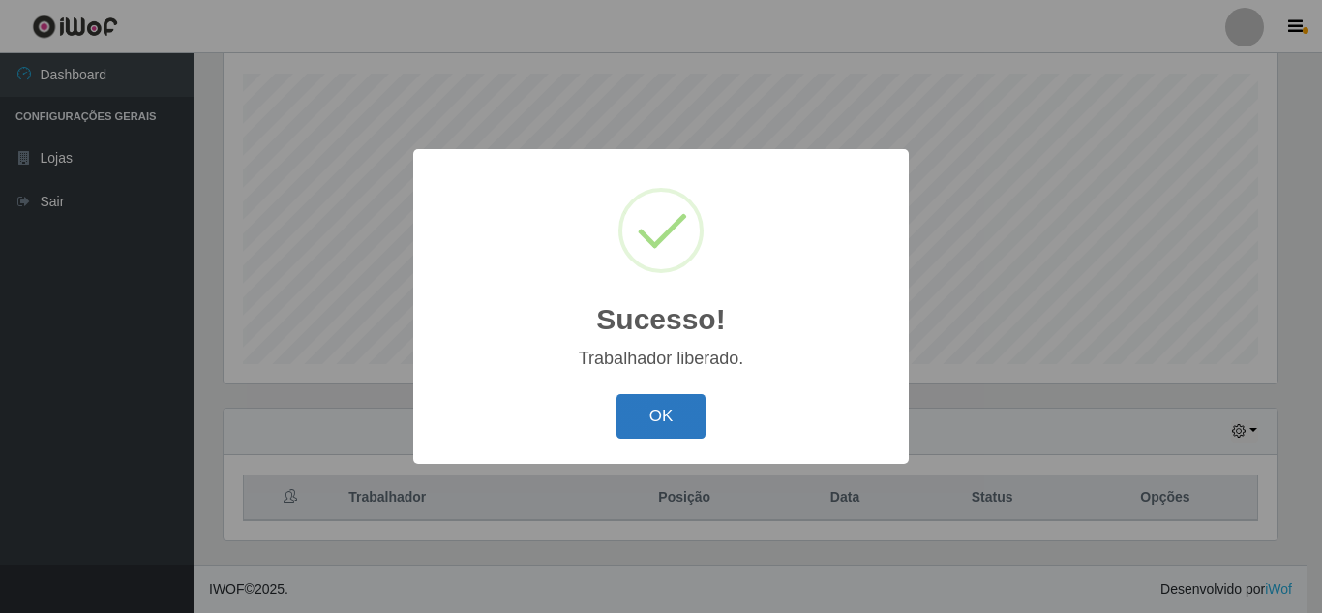
click at [662, 405] on button "OK" at bounding box center [661, 416] width 90 height 45
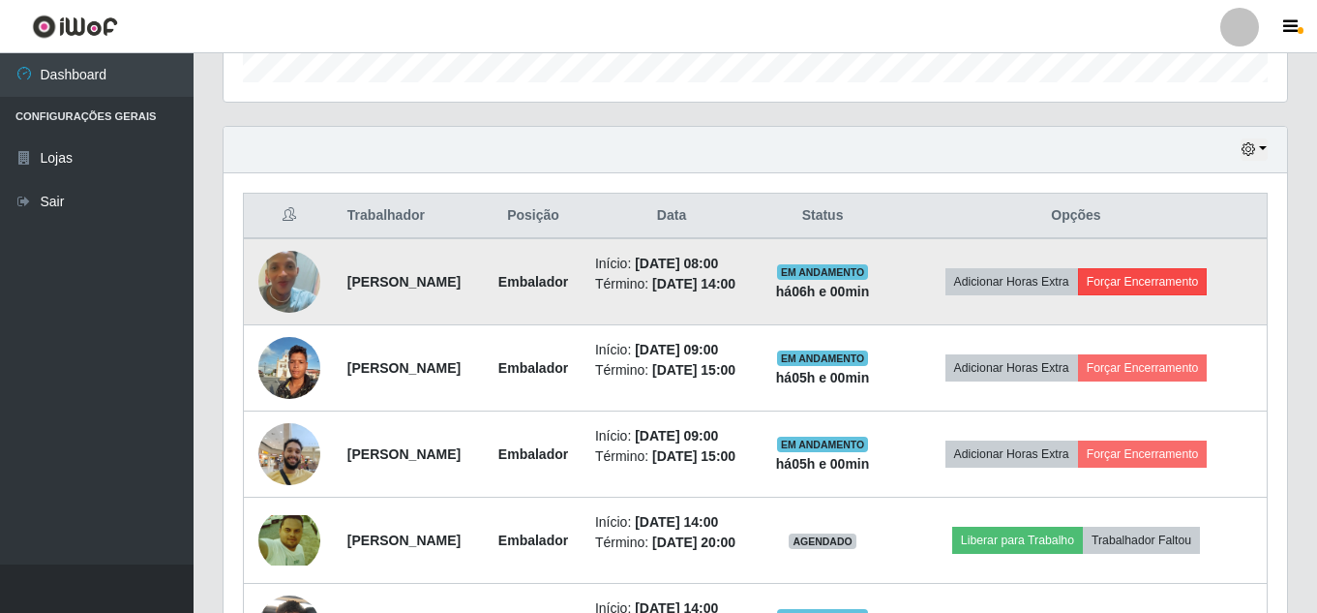
scroll to position [618, 0]
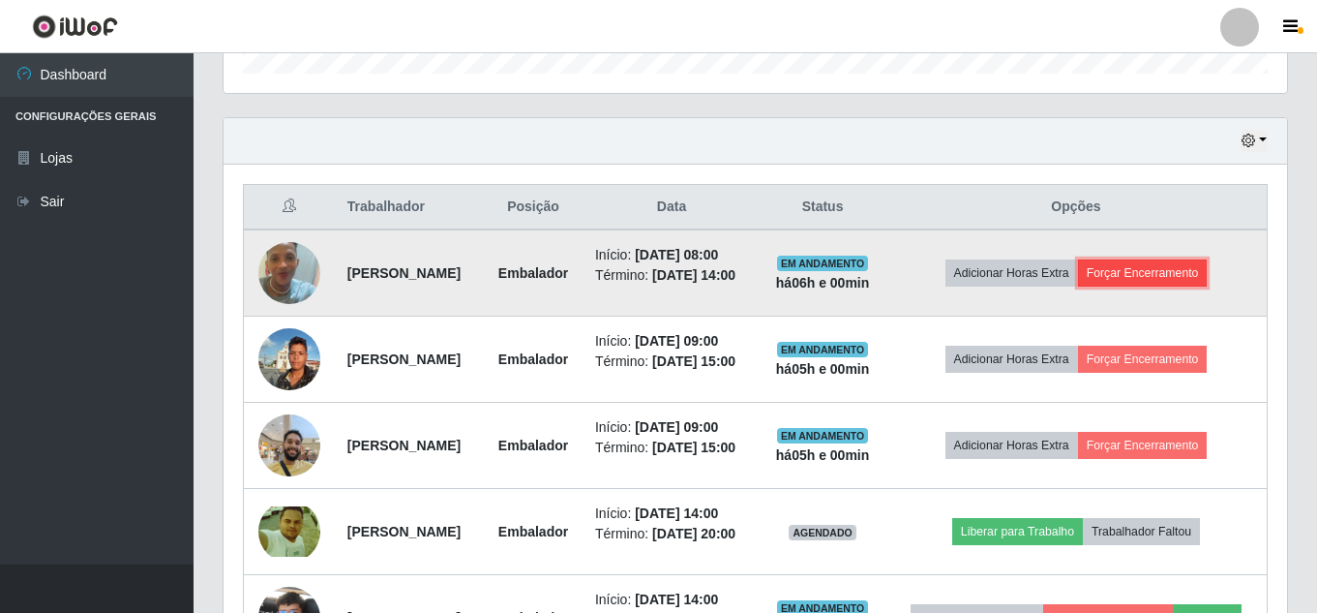
click at [1181, 286] on button "Forçar Encerramento" at bounding box center [1143, 272] width 130 height 27
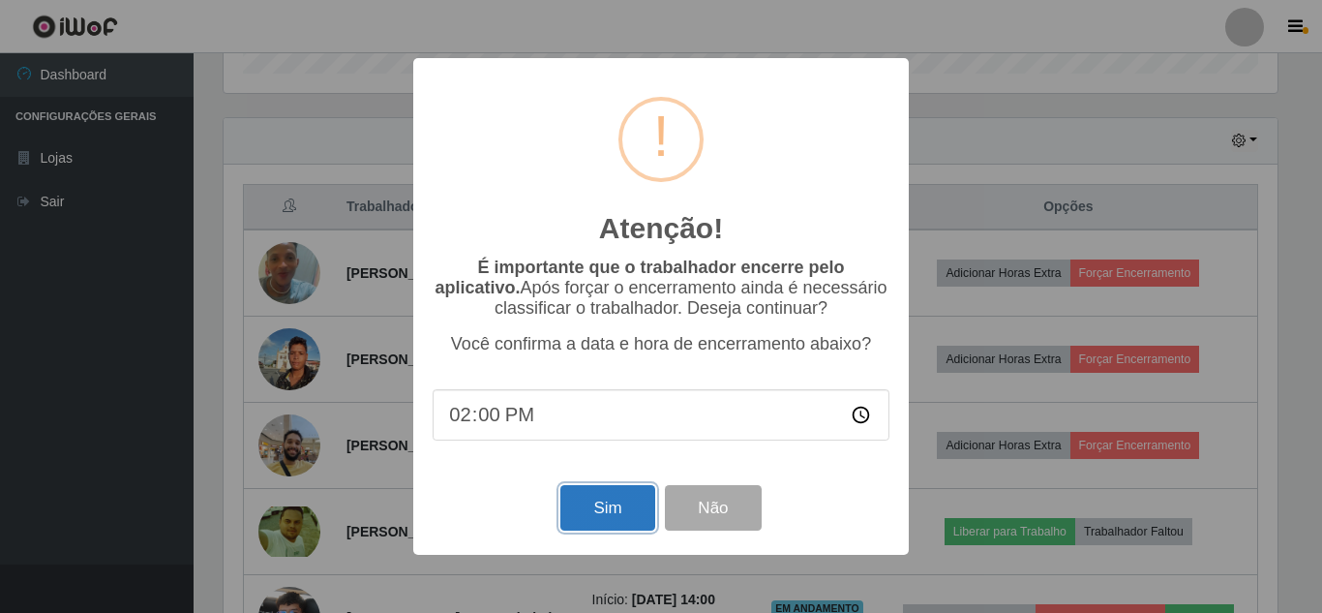
click at [601, 504] on button "Sim" at bounding box center [607, 507] width 94 height 45
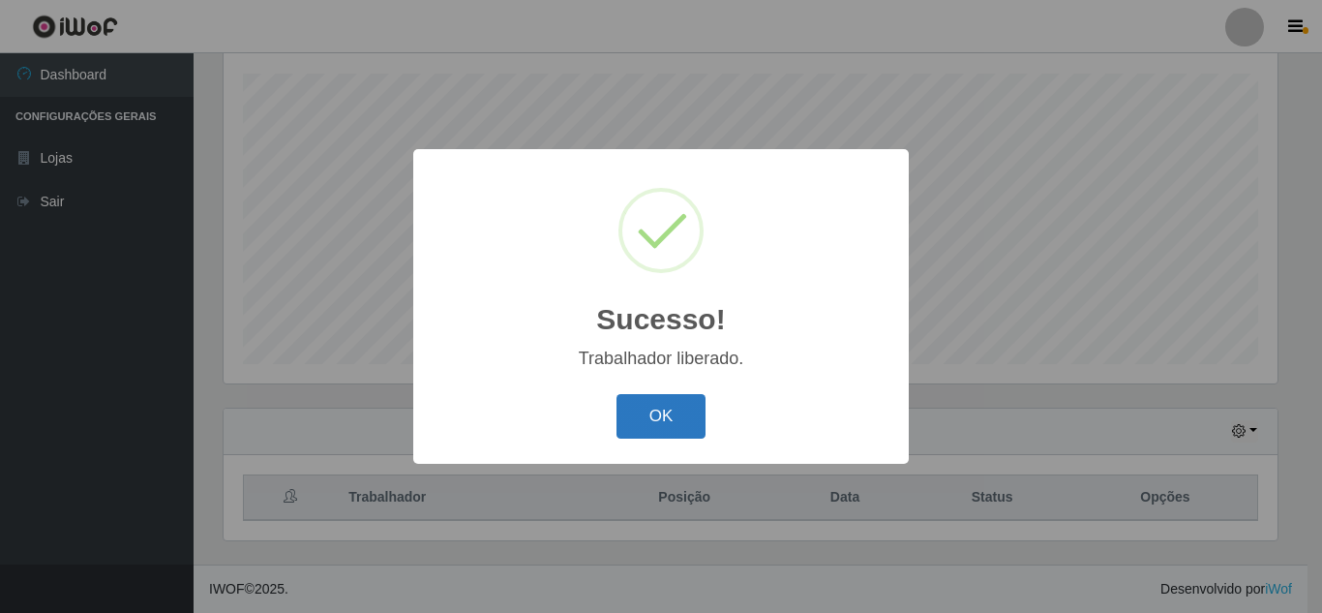
click at [687, 426] on button "OK" at bounding box center [661, 416] width 90 height 45
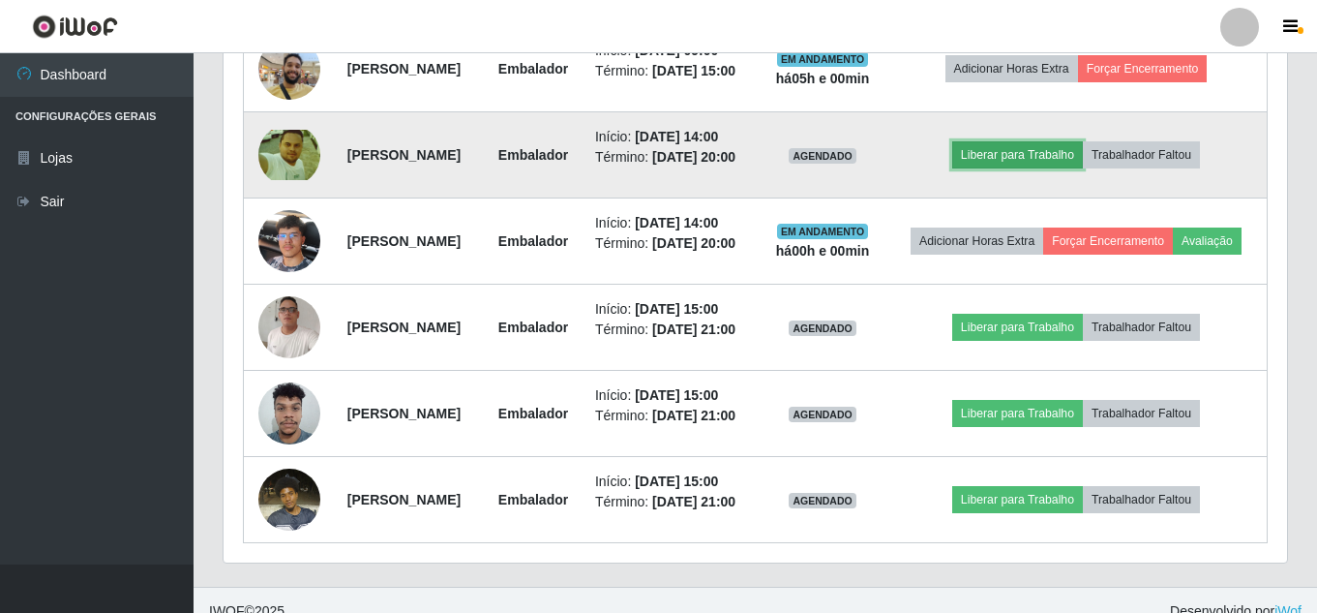
click at [1040, 168] on button "Liberar para Trabalho" at bounding box center [1017, 154] width 131 height 27
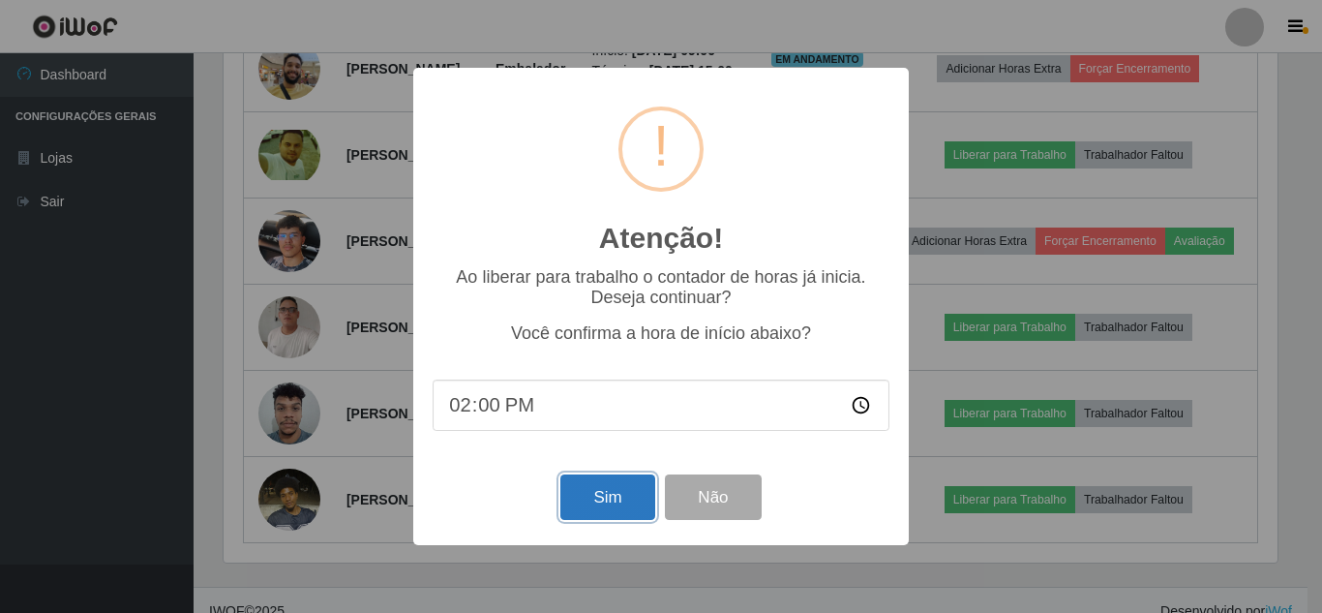
click at [619, 494] on button "Sim" at bounding box center [607, 496] width 94 height 45
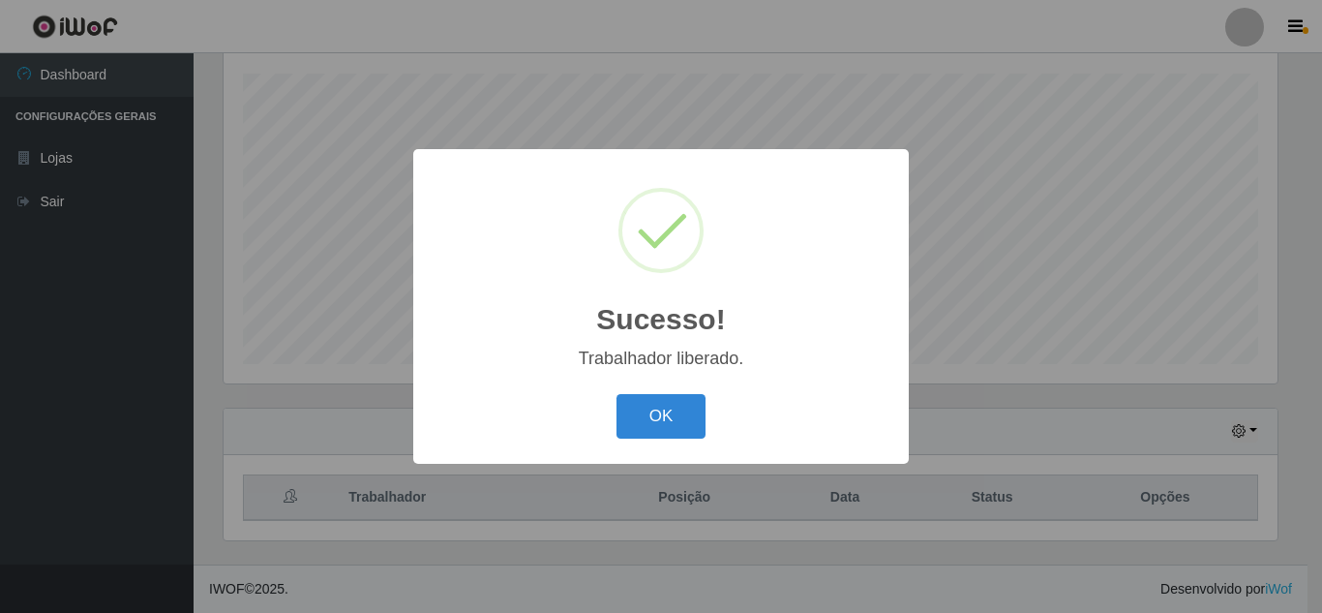
click at [675, 394] on div "OK Cancel" at bounding box center [661, 415] width 457 height 55
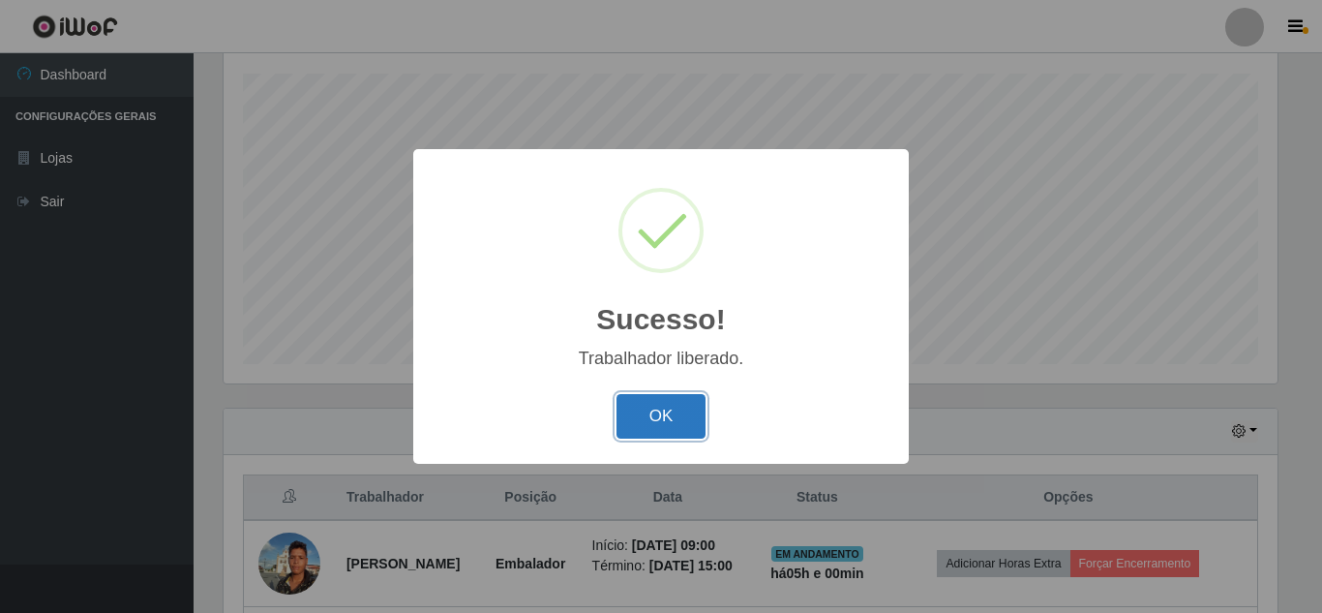
click at [657, 412] on button "OK" at bounding box center [661, 416] width 90 height 45
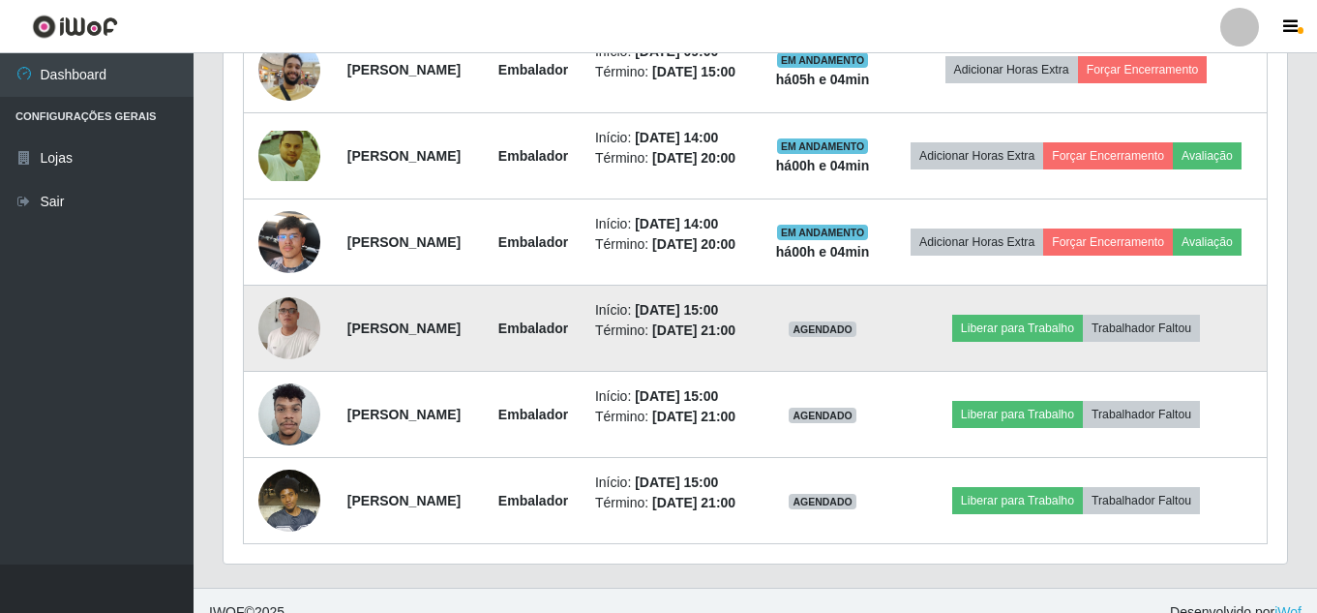
scroll to position [885, 0]
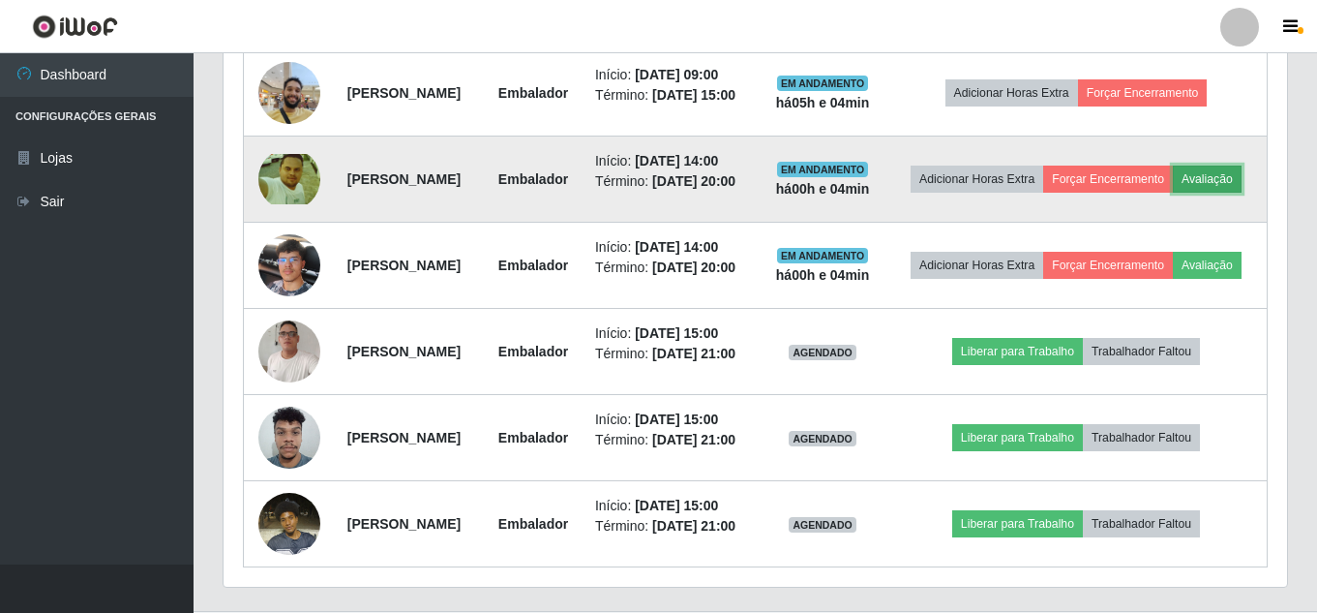
click at [1173, 193] on button "Avaliação" at bounding box center [1207, 178] width 69 height 27
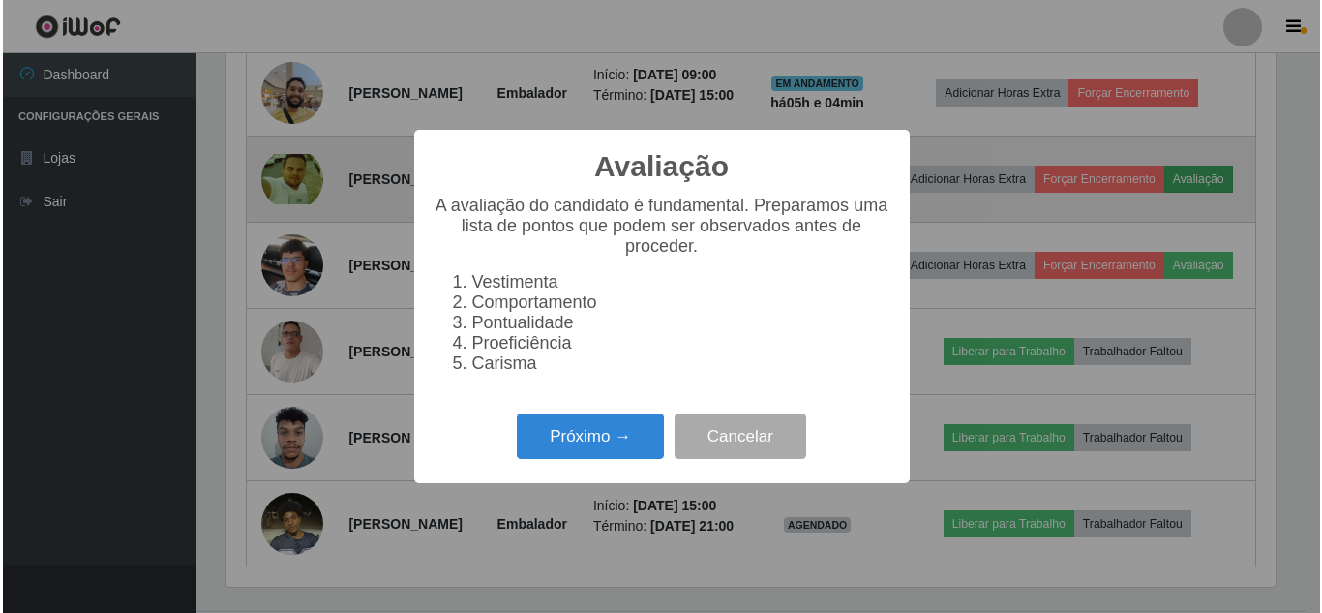
scroll to position [402, 1054]
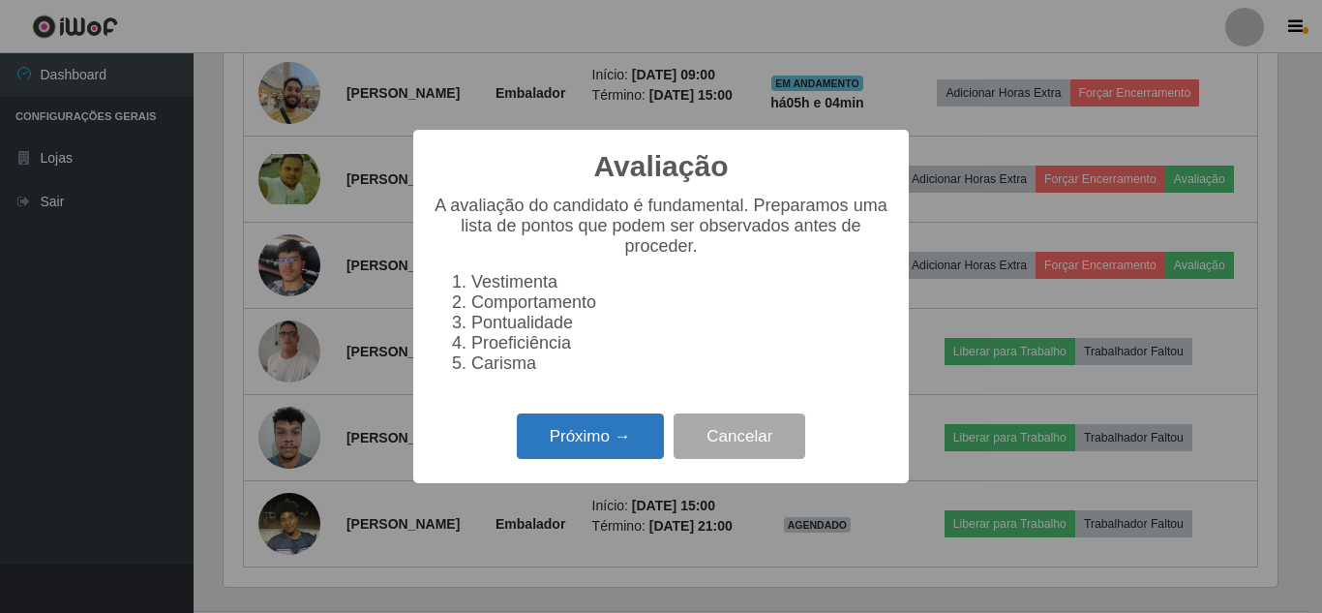
click at [595, 433] on button "Próximo →" at bounding box center [590, 435] width 147 height 45
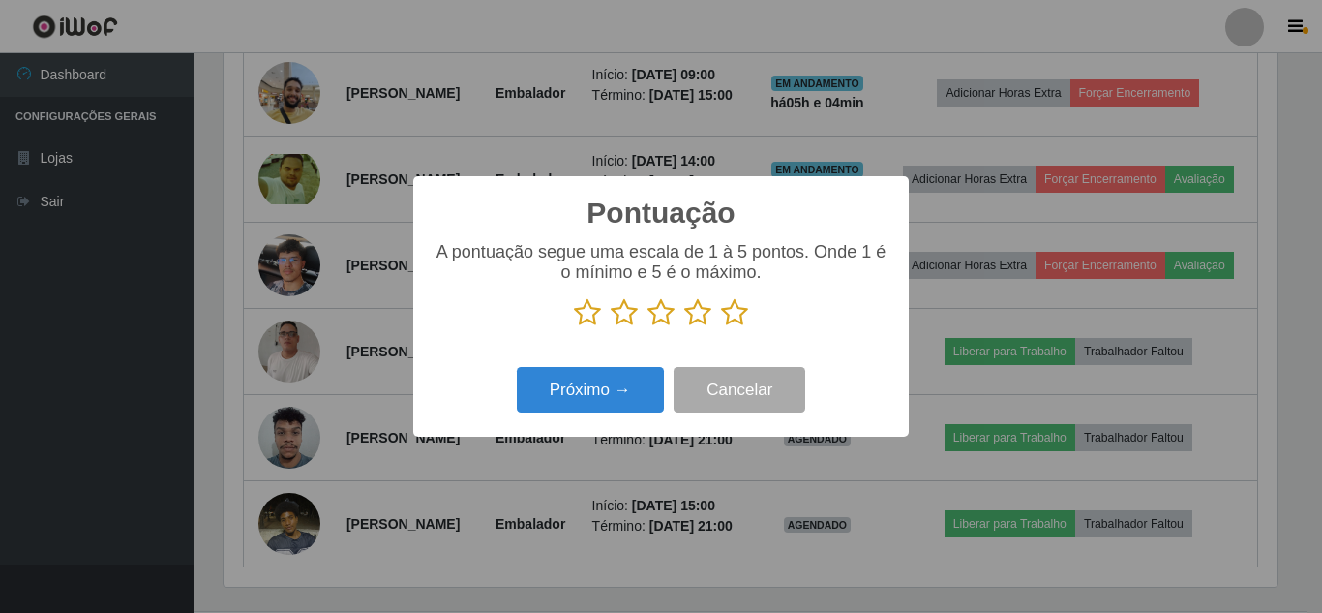
scroll to position [967349, 966696]
click at [735, 314] on icon at bounding box center [734, 312] width 27 height 29
click at [721, 327] on input "radio" at bounding box center [721, 327] width 0 height 0
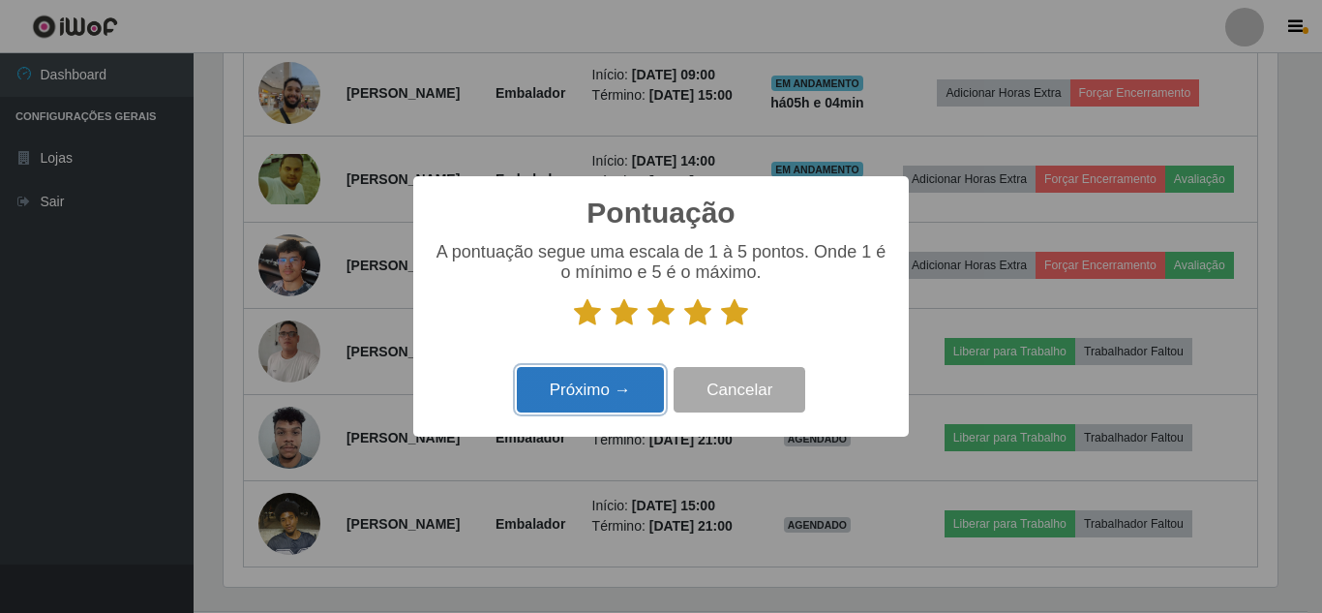
click at [586, 391] on button "Próximo →" at bounding box center [590, 389] width 147 height 45
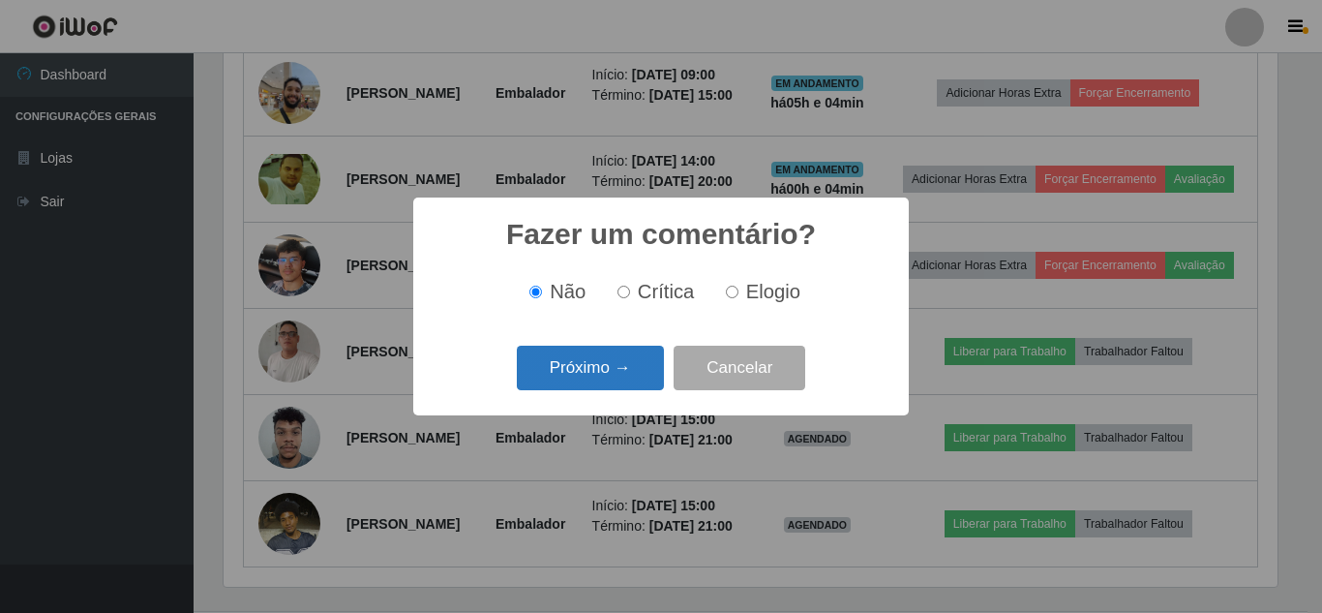
click at [596, 385] on button "Próximo →" at bounding box center [590, 367] width 147 height 45
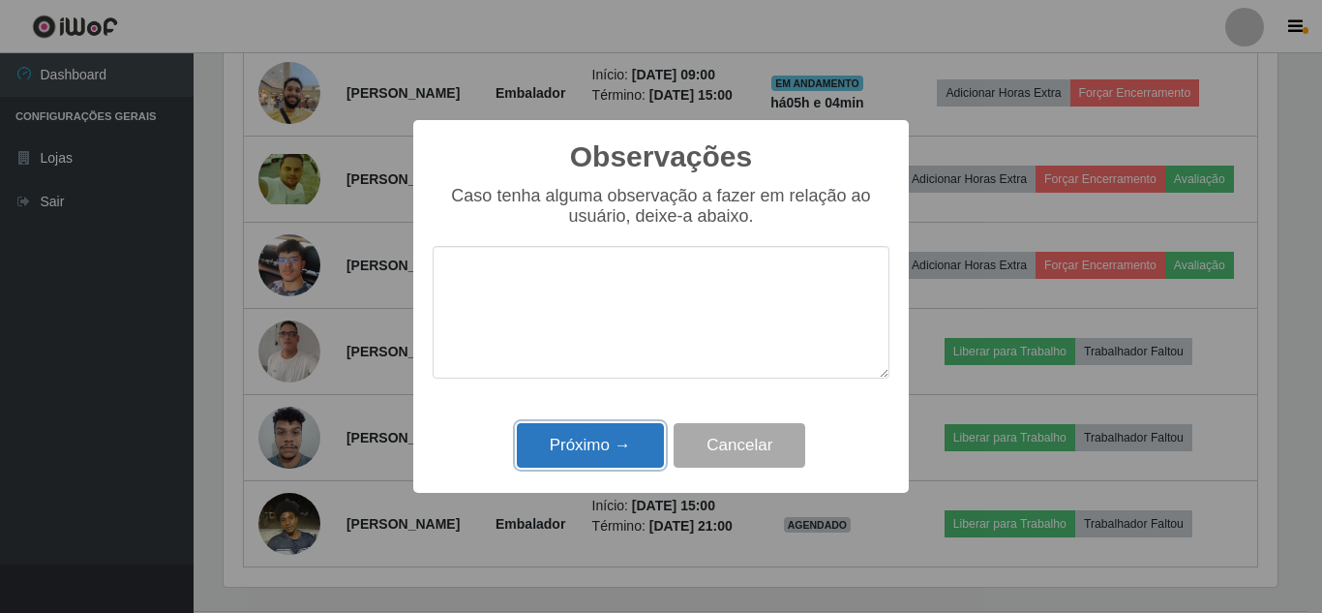
click at [615, 448] on button "Próximo →" at bounding box center [590, 445] width 147 height 45
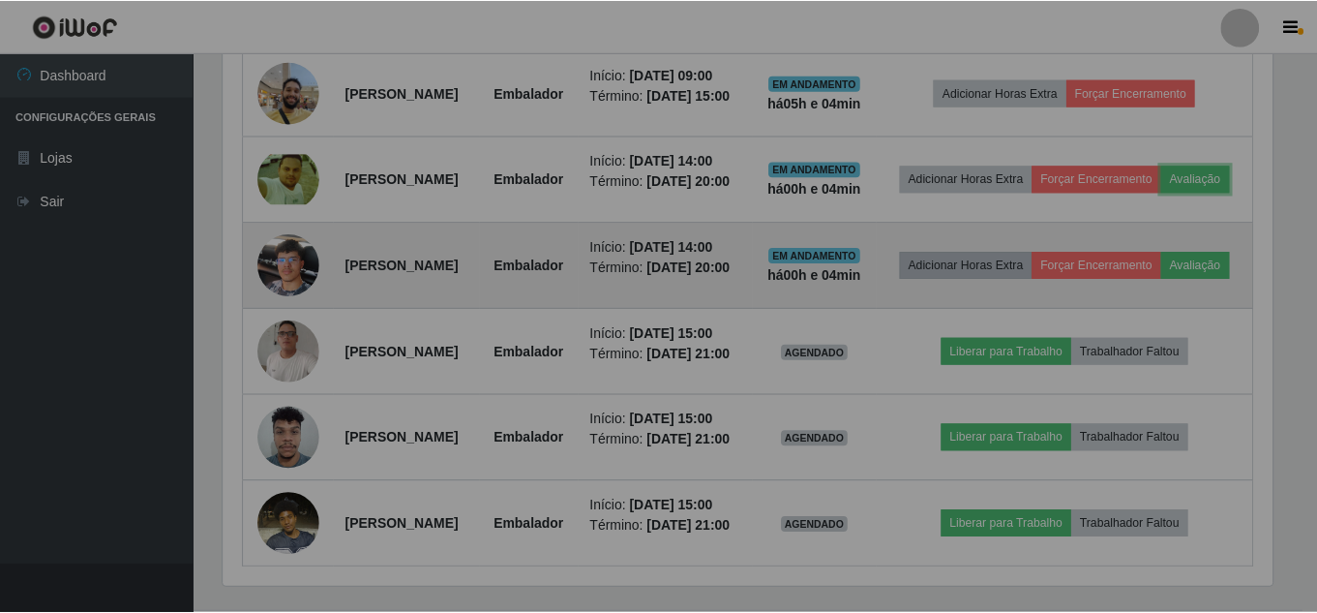
scroll to position [402, 1064]
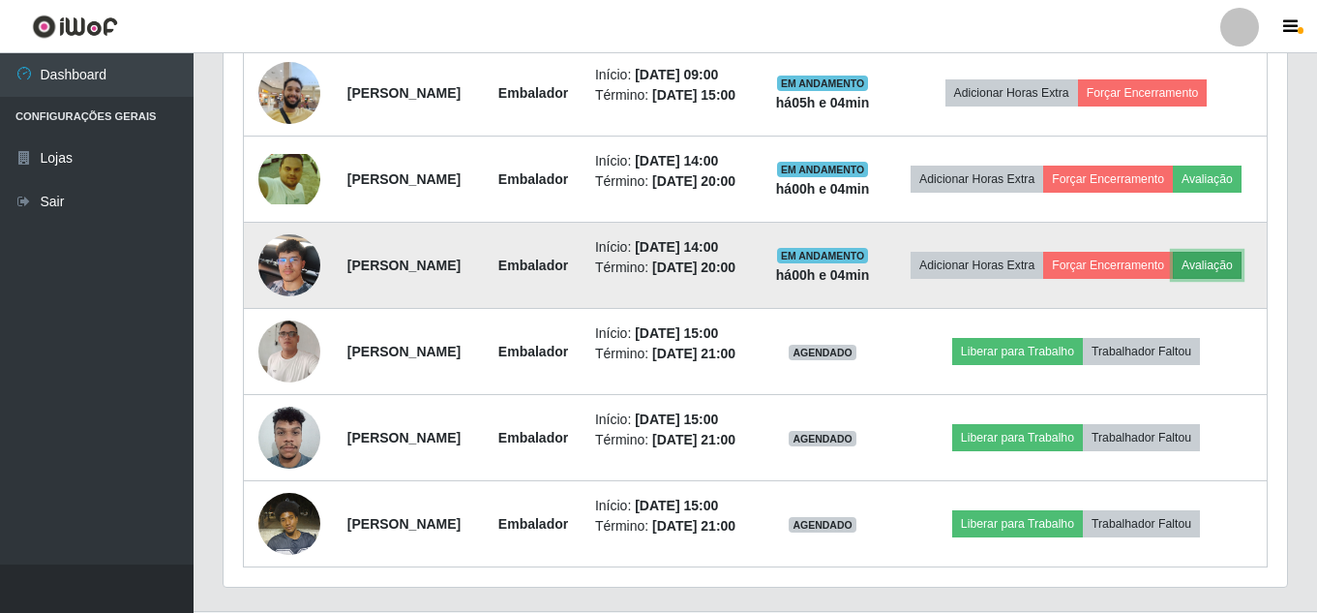
click at [1173, 279] on button "Avaliação" at bounding box center [1207, 265] width 69 height 27
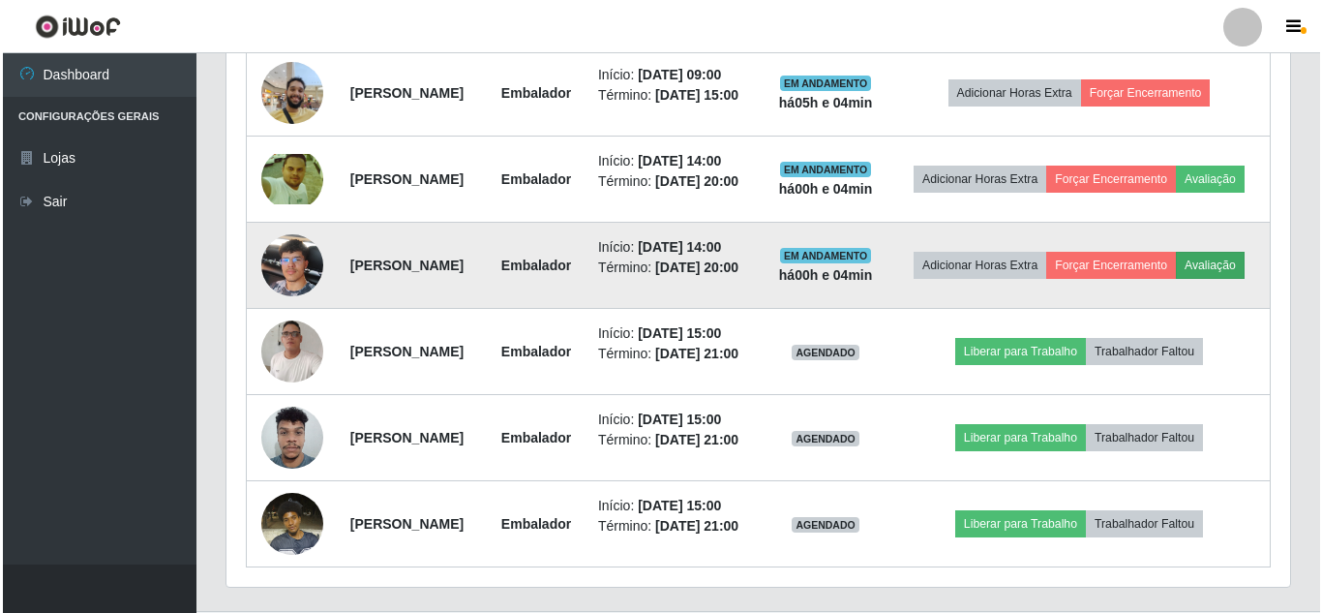
scroll to position [402, 1054]
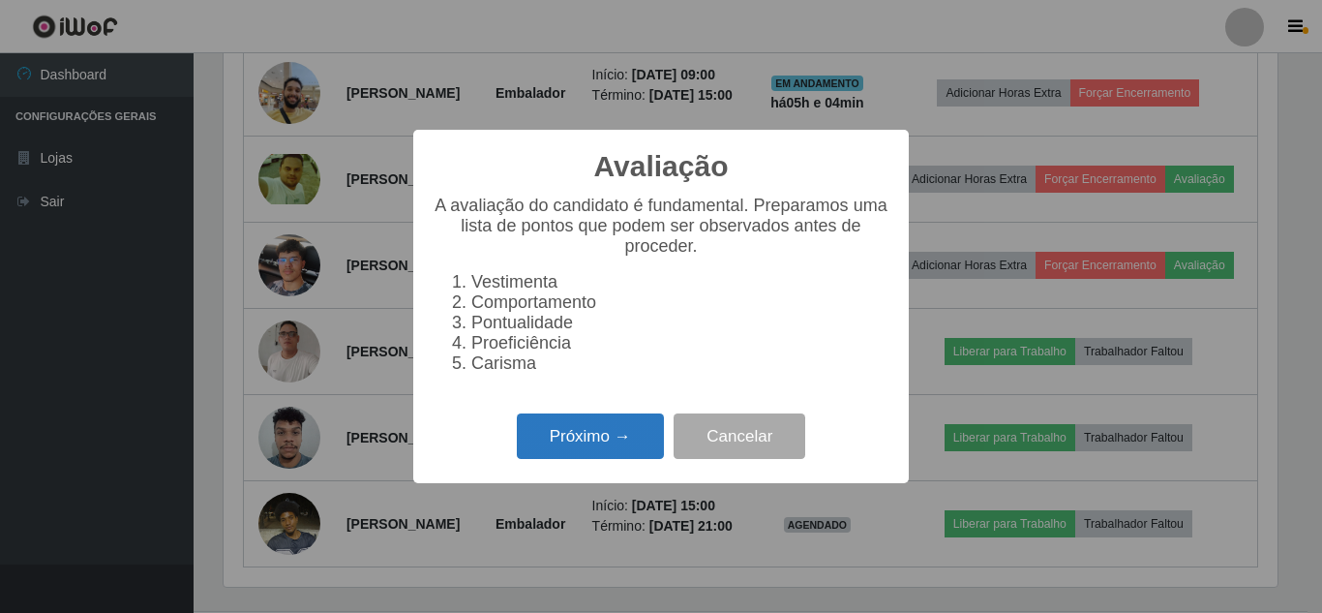
click at [593, 446] on button "Próximo →" at bounding box center [590, 435] width 147 height 45
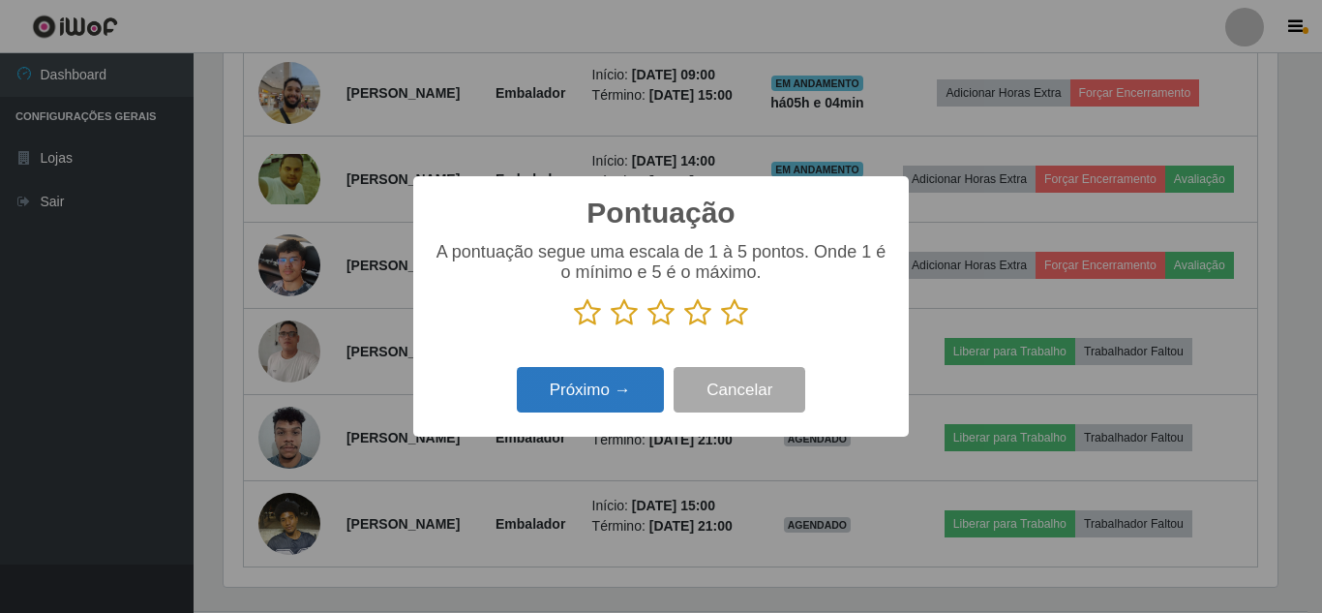
scroll to position [967349, 966696]
click at [732, 313] on icon at bounding box center [734, 312] width 27 height 29
click at [721, 327] on input "radio" at bounding box center [721, 327] width 0 height 0
click at [602, 408] on button "Próximo →" at bounding box center [590, 389] width 147 height 45
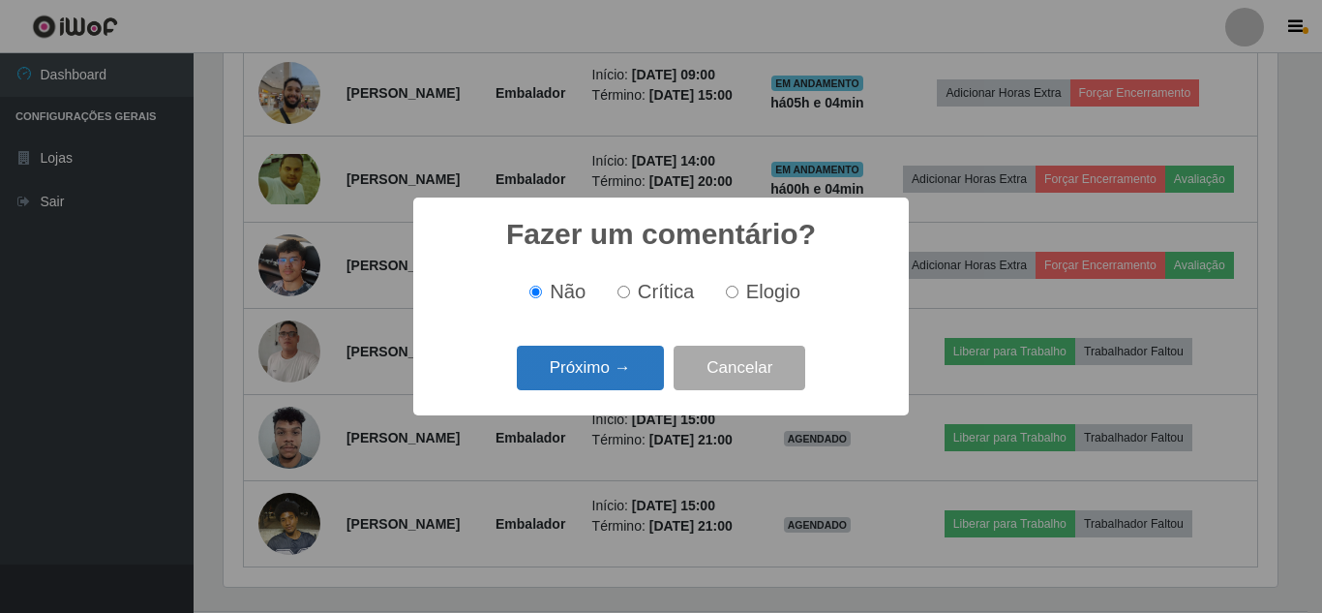
click at [609, 384] on button "Próximo →" at bounding box center [590, 367] width 147 height 45
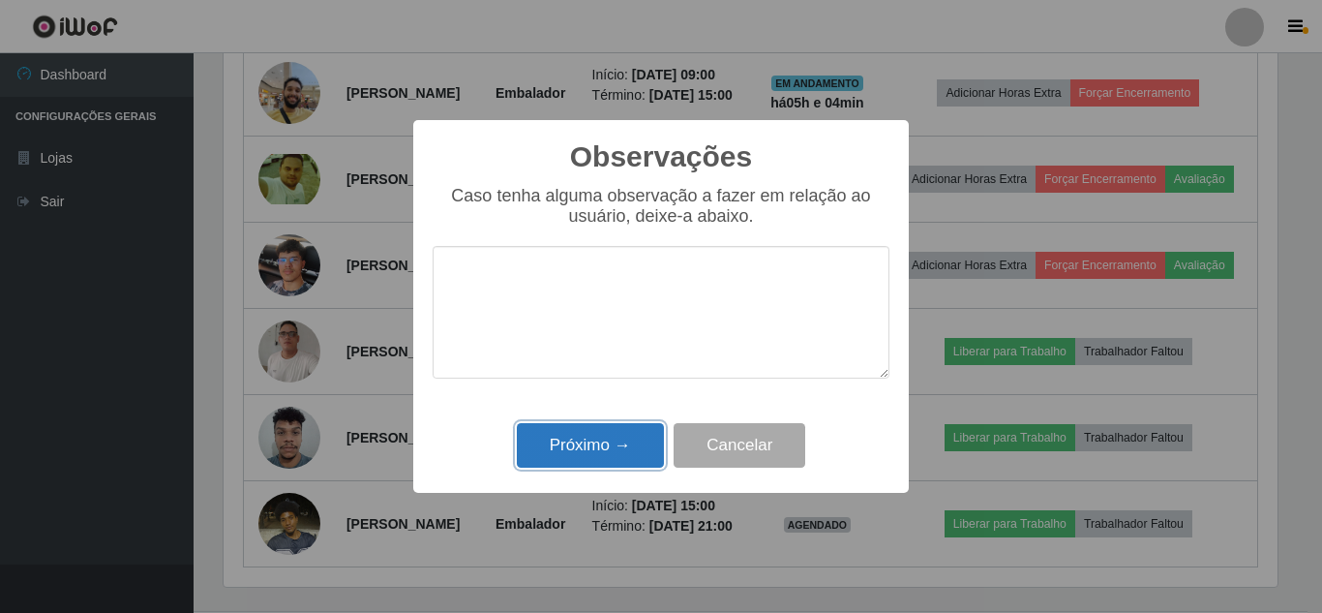
click at [608, 455] on button "Próximo →" at bounding box center [590, 445] width 147 height 45
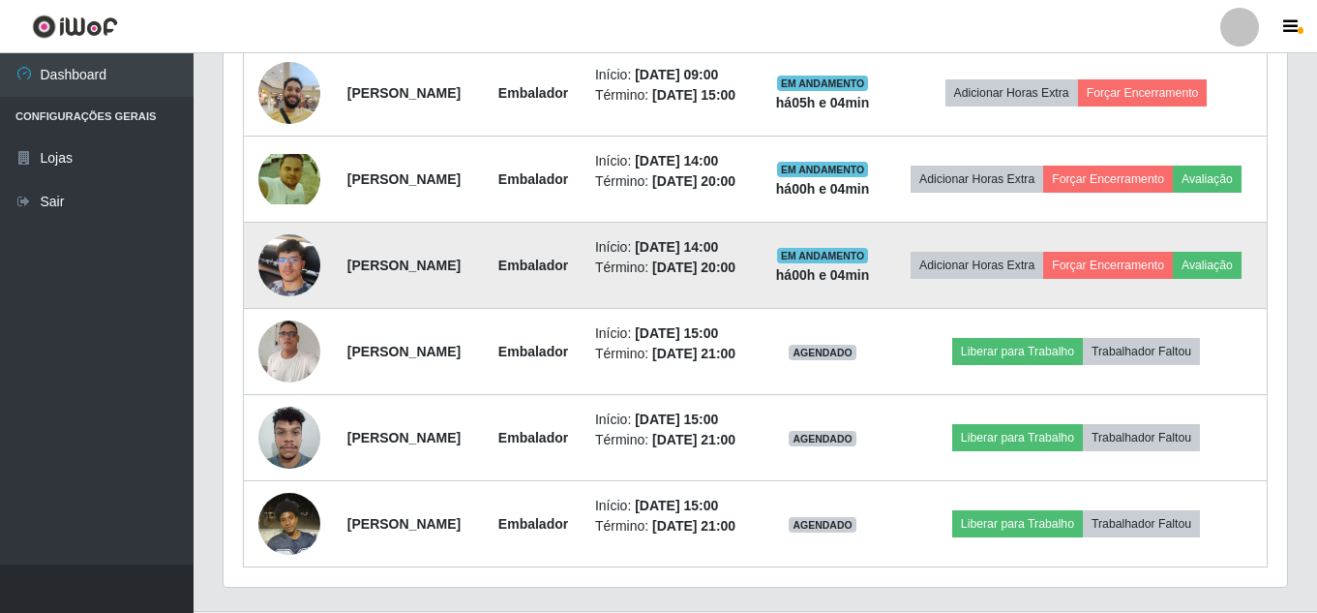
scroll to position [875, 0]
